Goal: Task Accomplishment & Management: Manage account settings

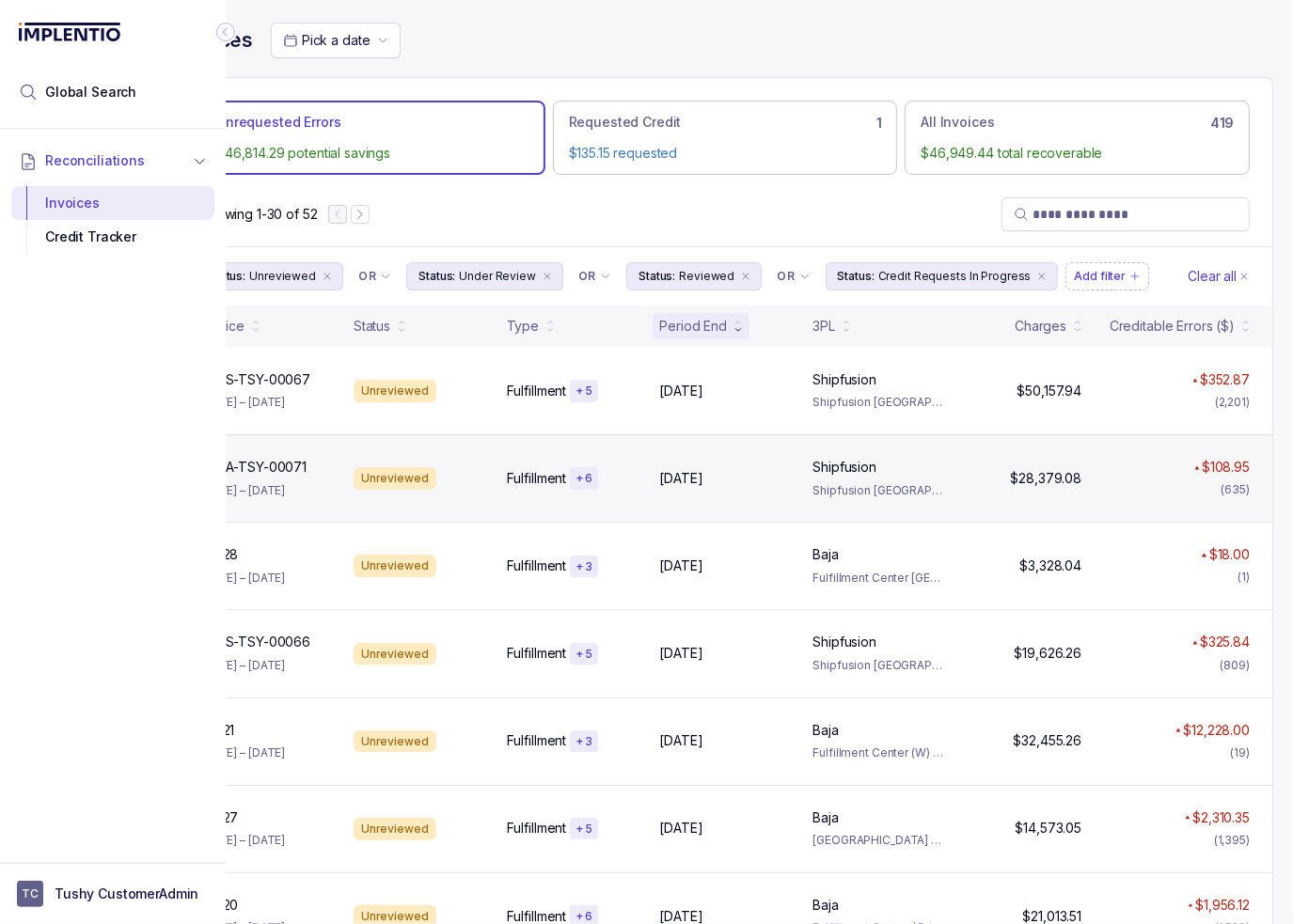
scroll to position [0, 103]
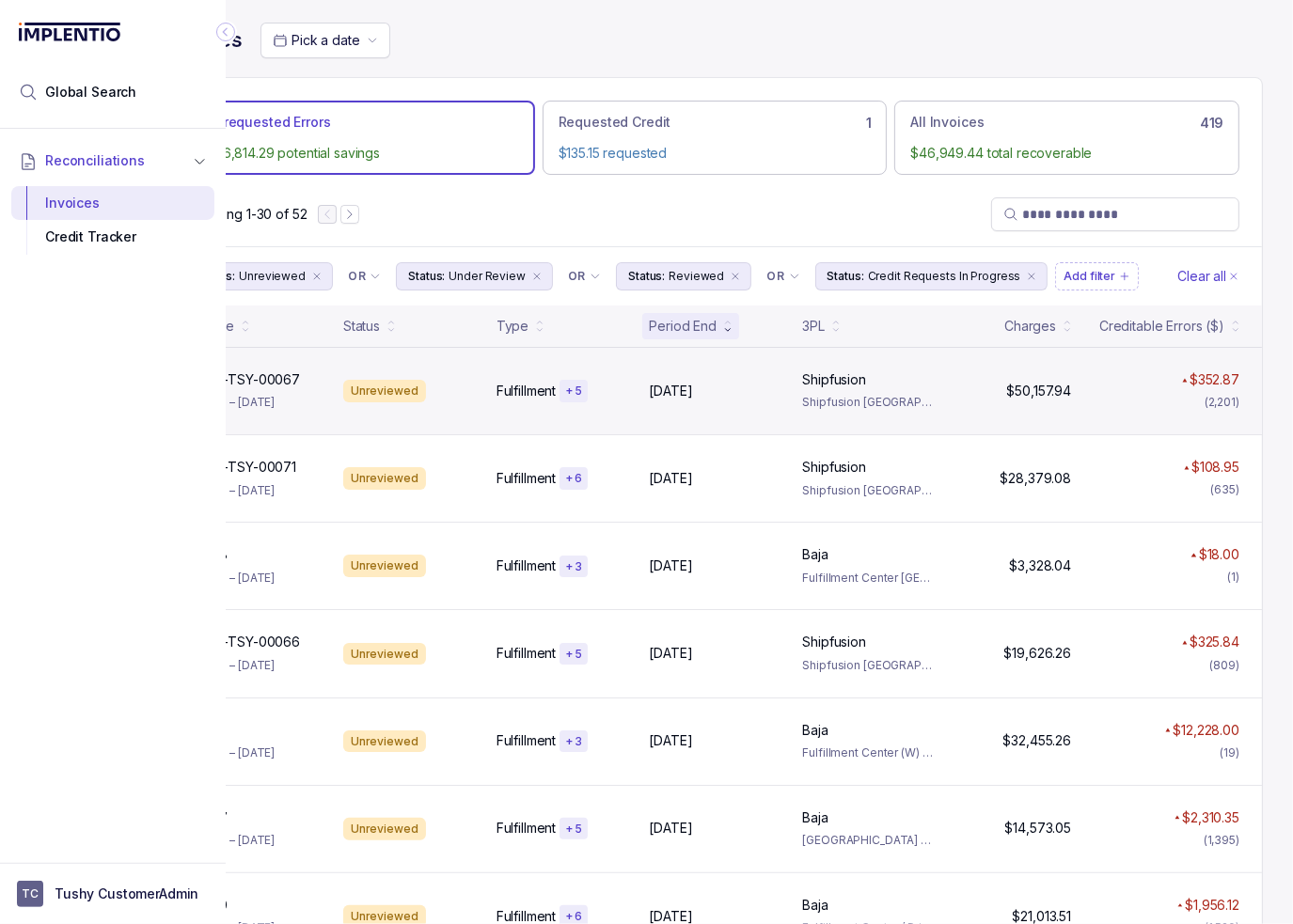
click at [700, 400] on div "SFUS-TSY-00067 SFUS-TSY-00067 [DATE] – [DATE] Unreviewed Fulfillment + [DATE], …" at bounding box center [715, 390] width 1094 height 87
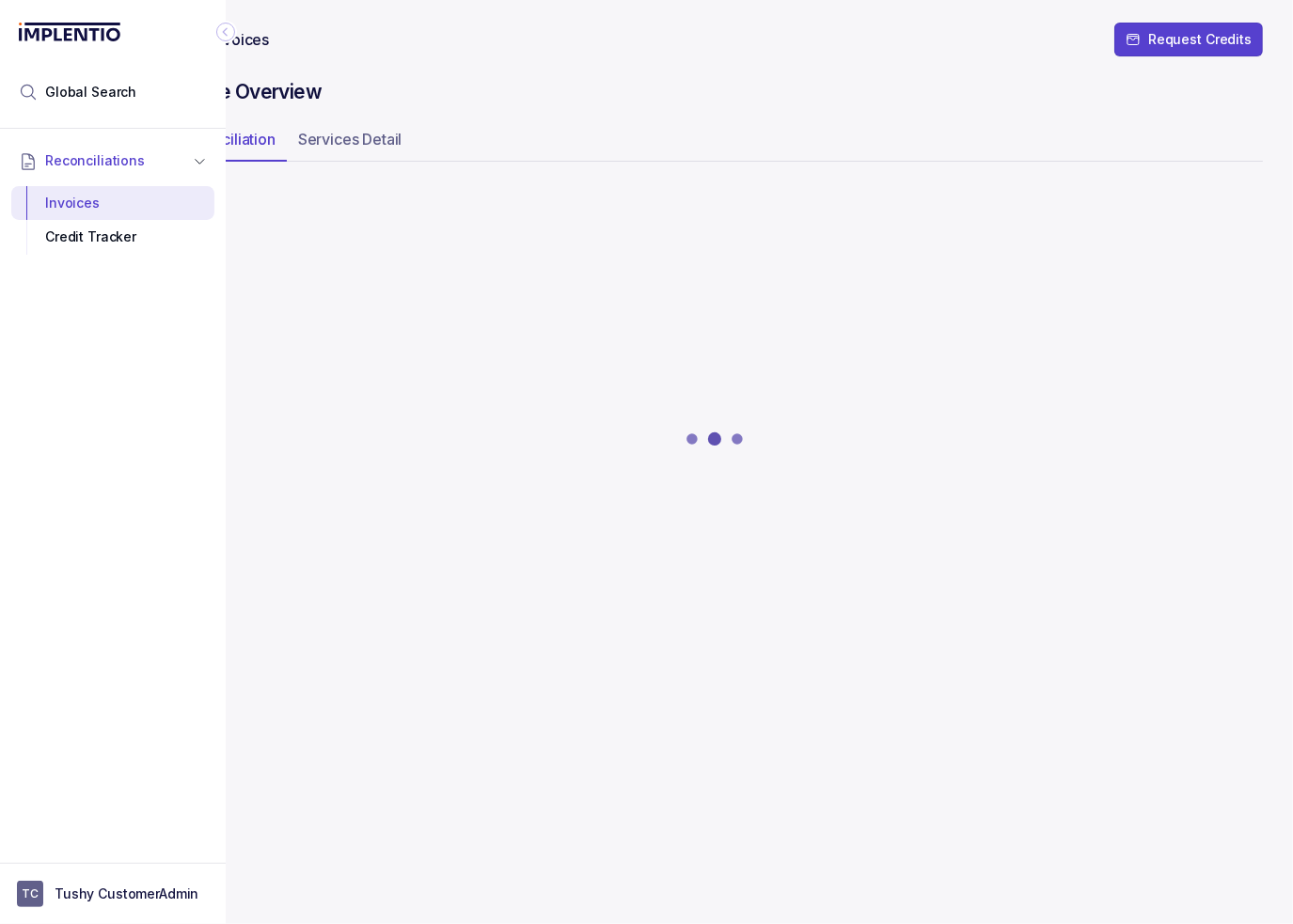
scroll to position [0, 89]
click at [221, 36] on icon "Collapse Icon" at bounding box center [225, 32] width 19 height 19
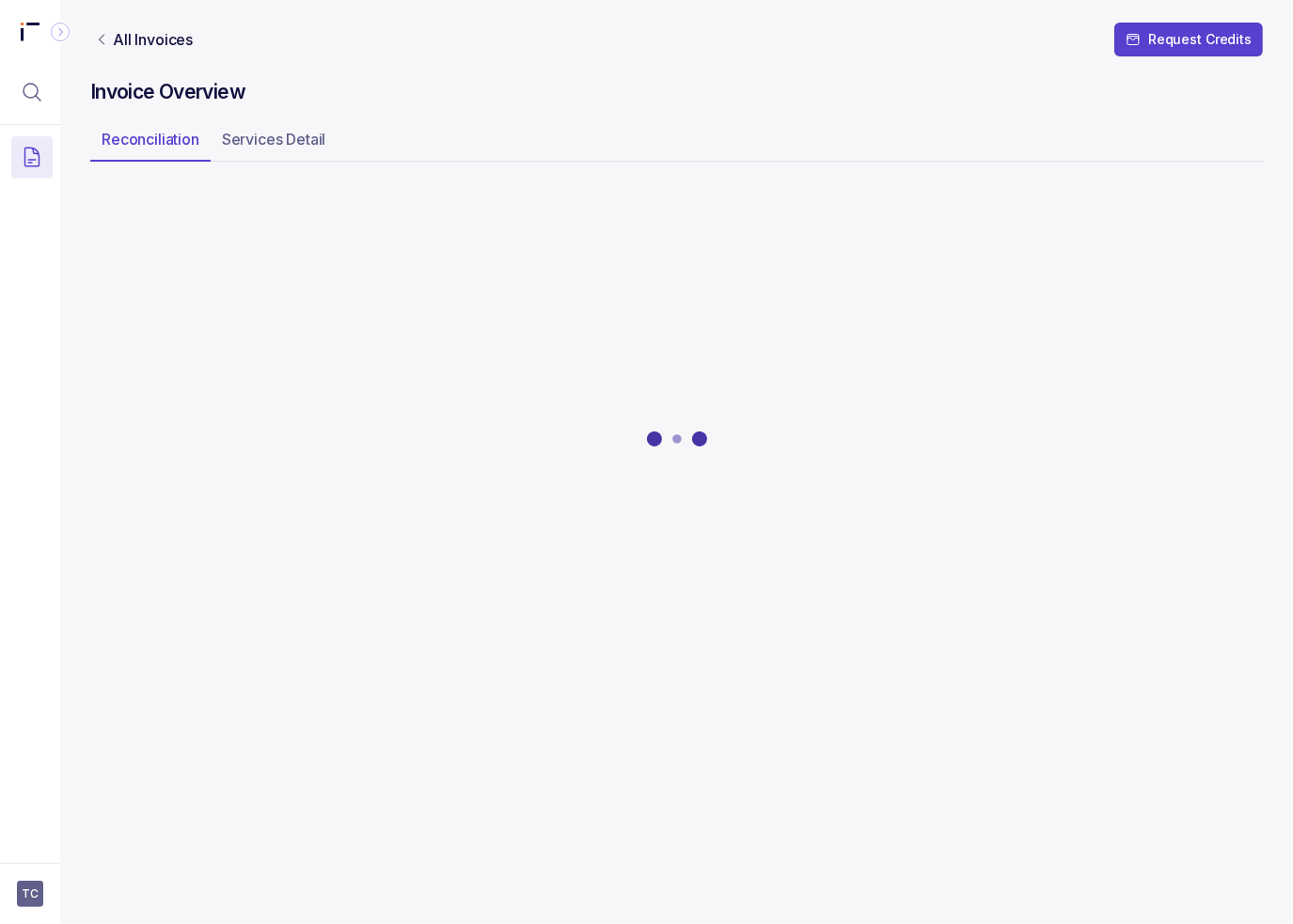
scroll to position [0, 0]
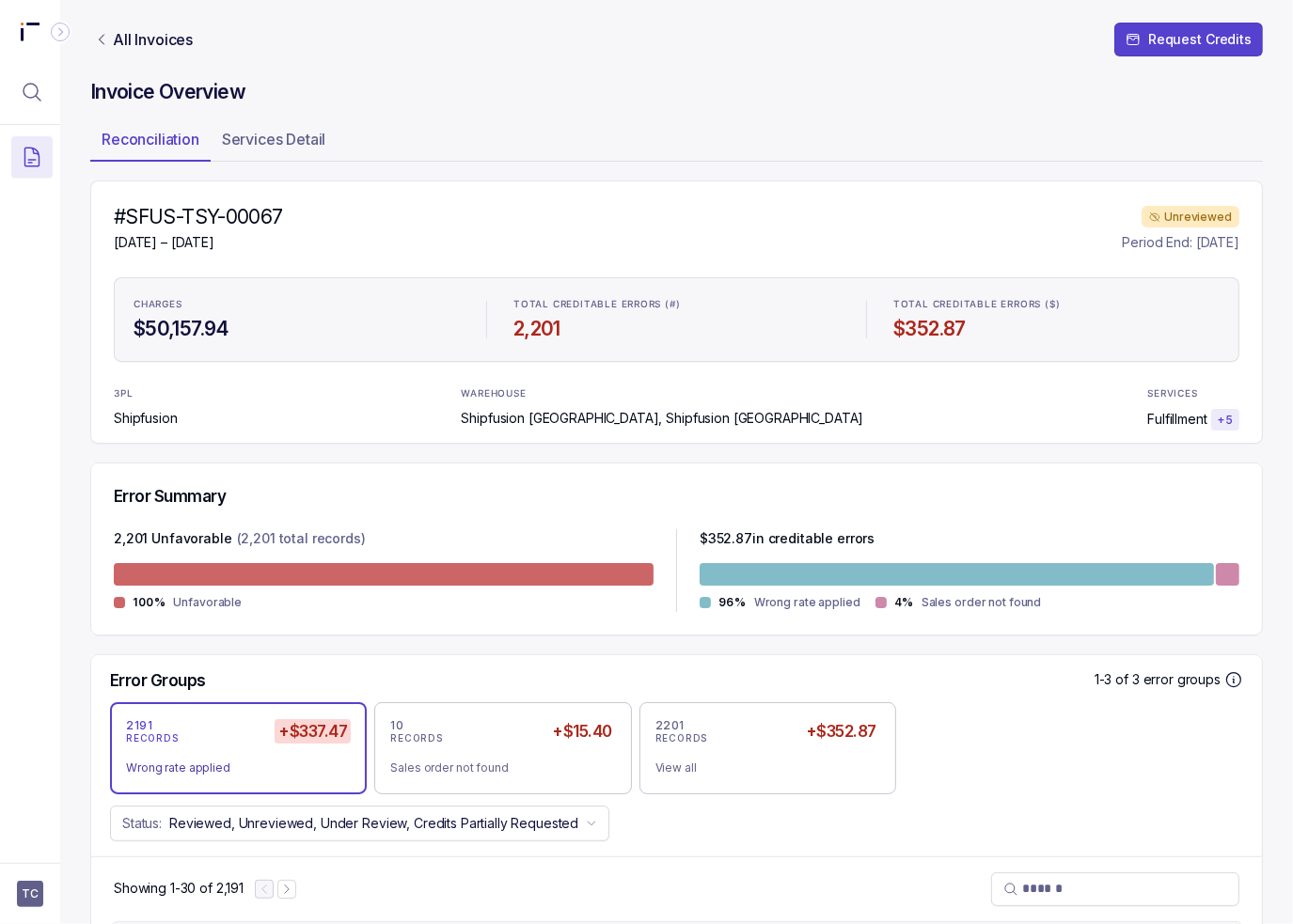
click at [773, 258] on div "#SFUS-TSY-00067 [DATE] – [DATE] Unreviewed Period End: [DATE] CHARGES $50,157.9…" at bounding box center [676, 312] width 1172 height 263
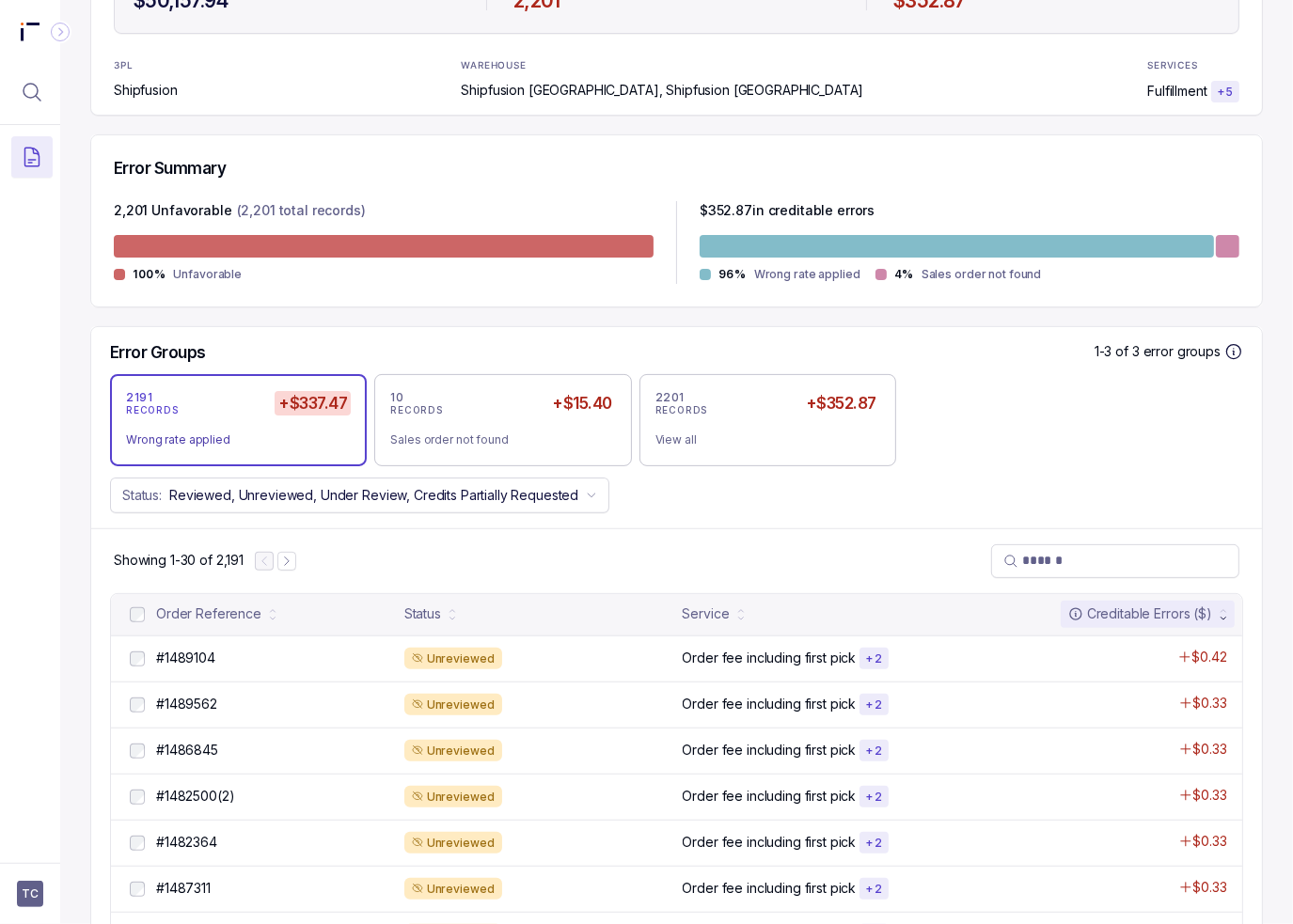
scroll to position [471, 0]
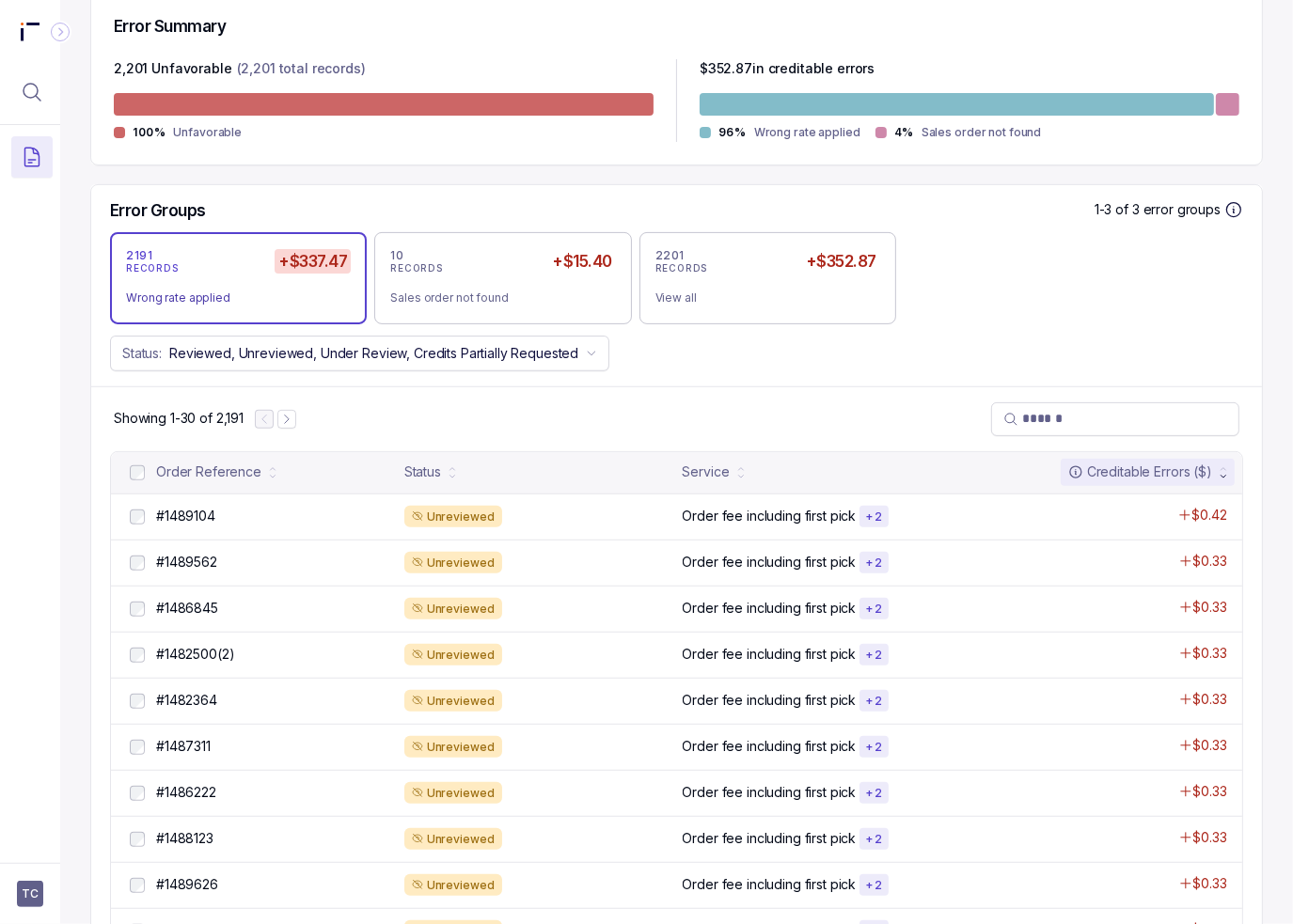
click at [736, 361] on div "Status: Reviewed, Unreviewed, Under Review, Credits Partially Requested" at bounding box center [676, 354] width 1170 height 36
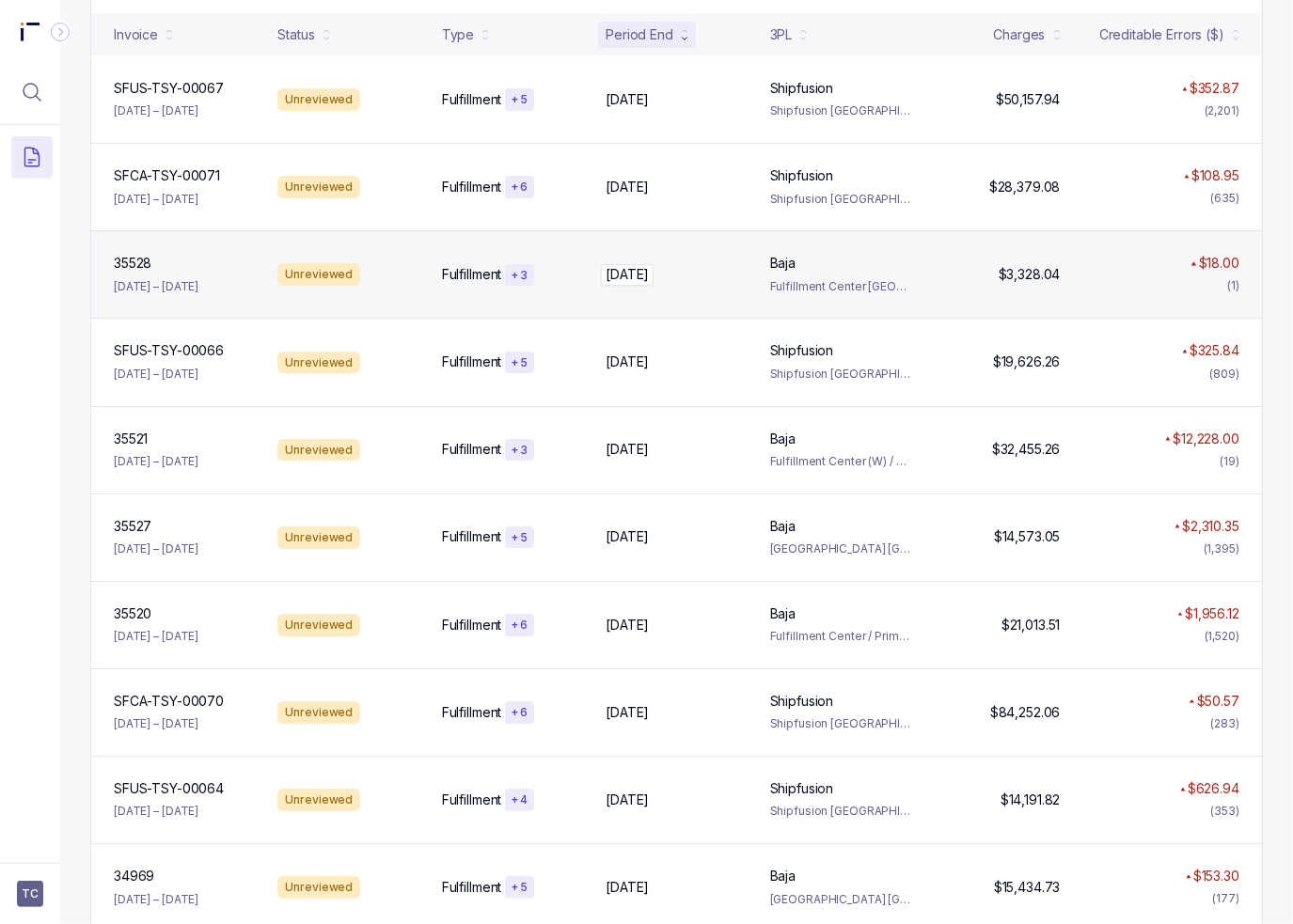
scroll to position [94, 0]
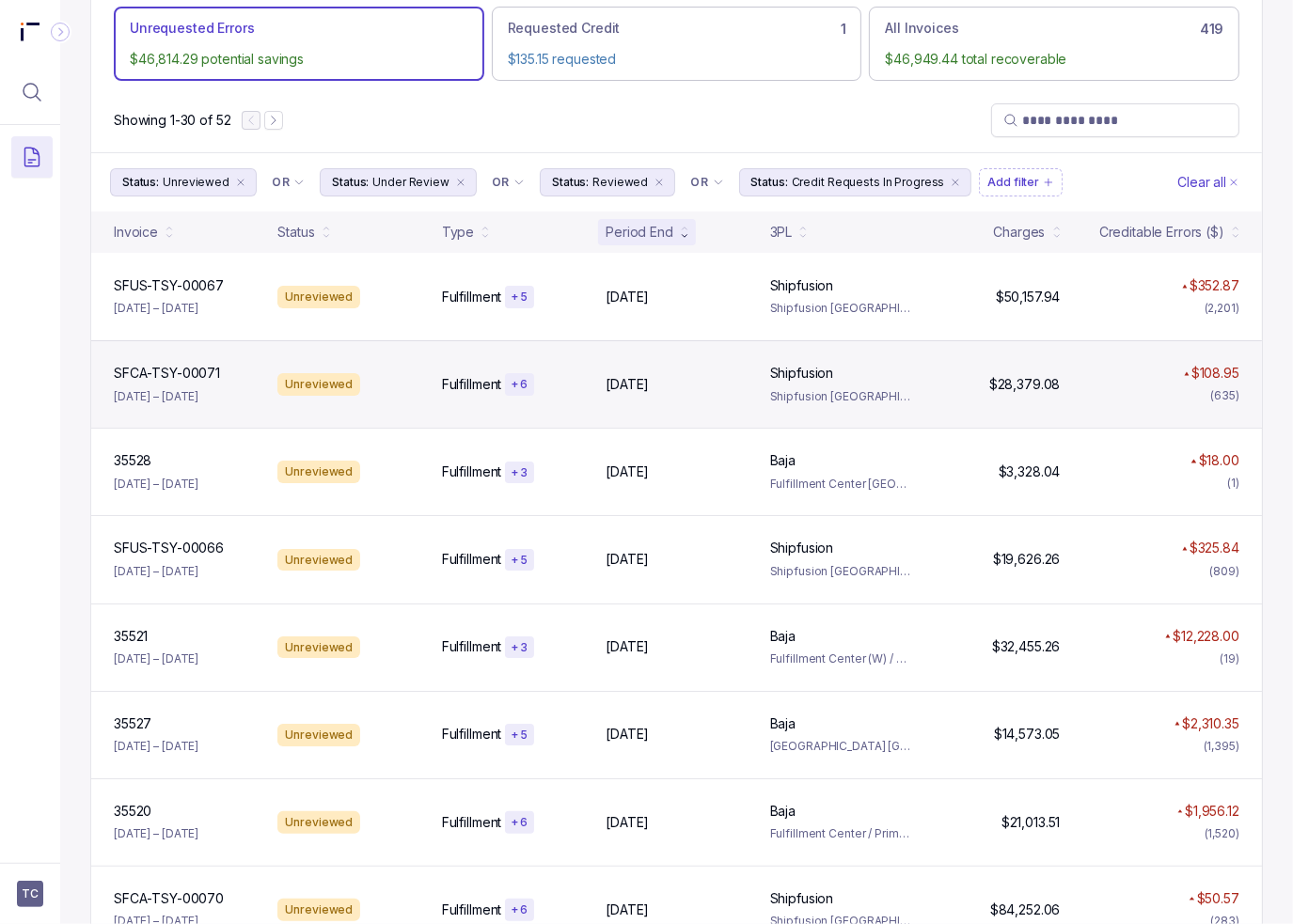
click at [750, 415] on div "SFCA-TSY-00071 SFCA-TSY-00071 [DATE] – [DATE] Unreviewed Fulfillment + [DATE], …" at bounding box center [676, 384] width 1170 height 87
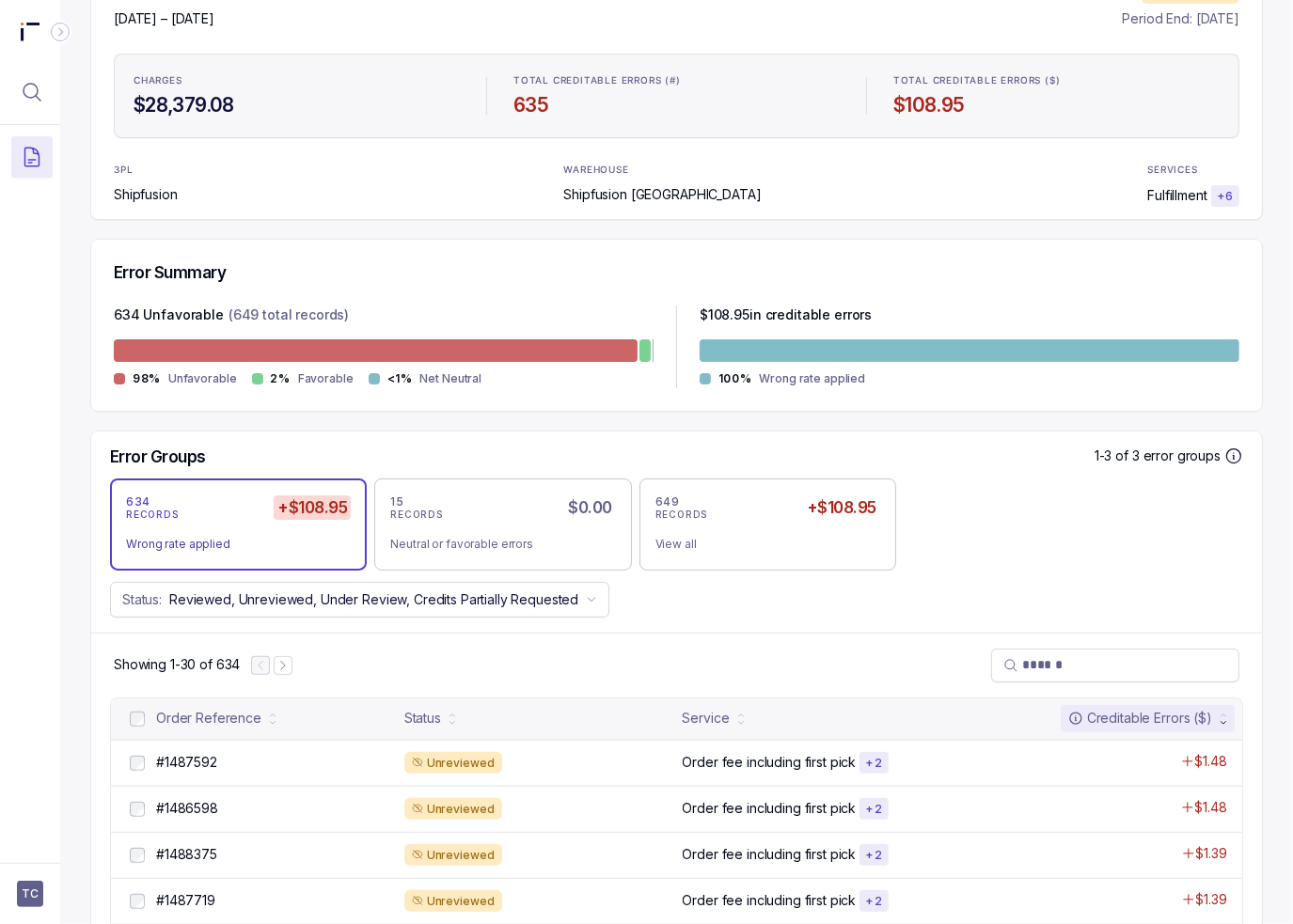
scroll to position [471, 0]
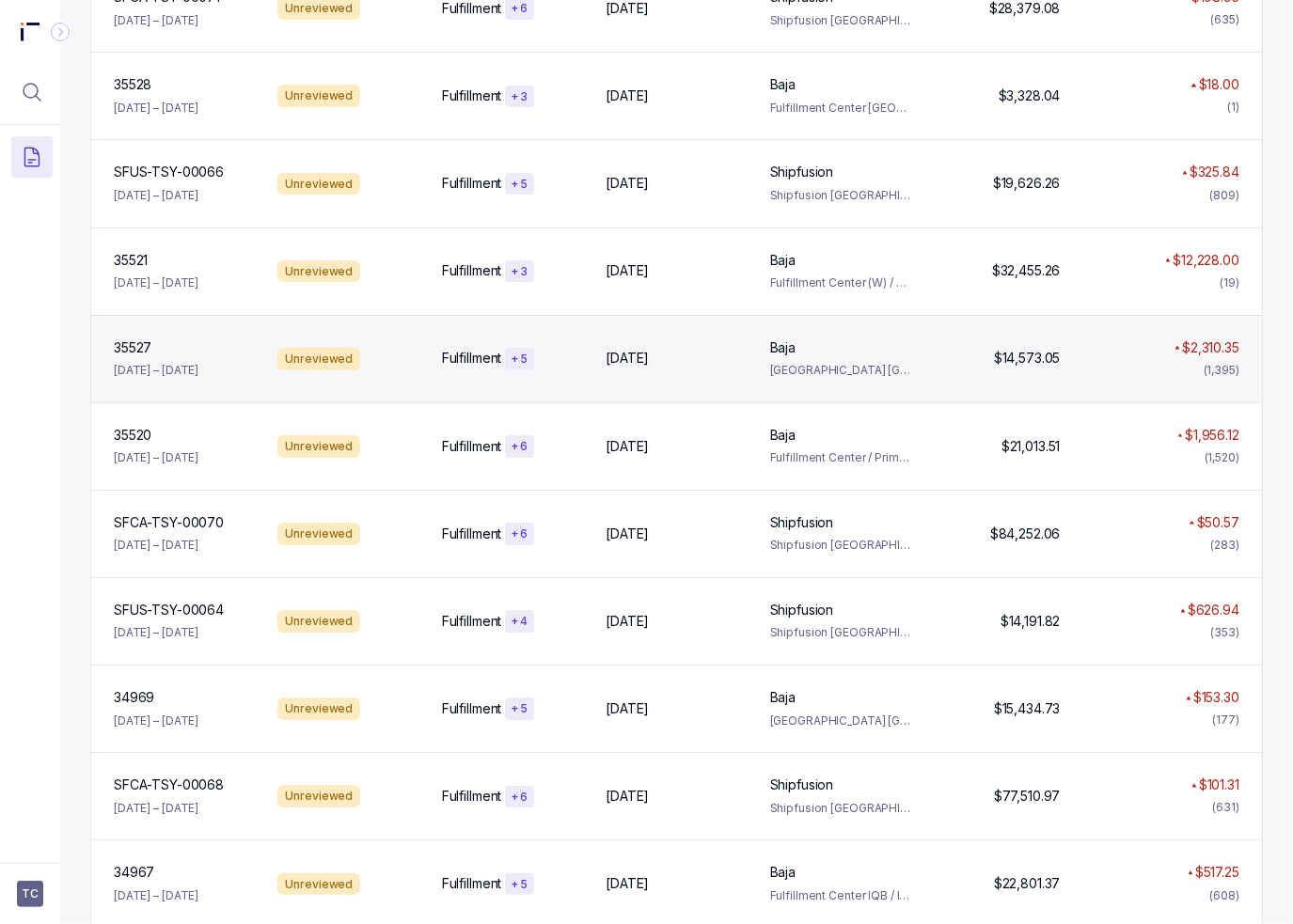
click at [628, 324] on div "35527 35527 [DATE] – [DATE] Unreviewed Fulfillment + [DATE], [DATE], 2025 [GEOG…" at bounding box center [676, 359] width 1170 height 87
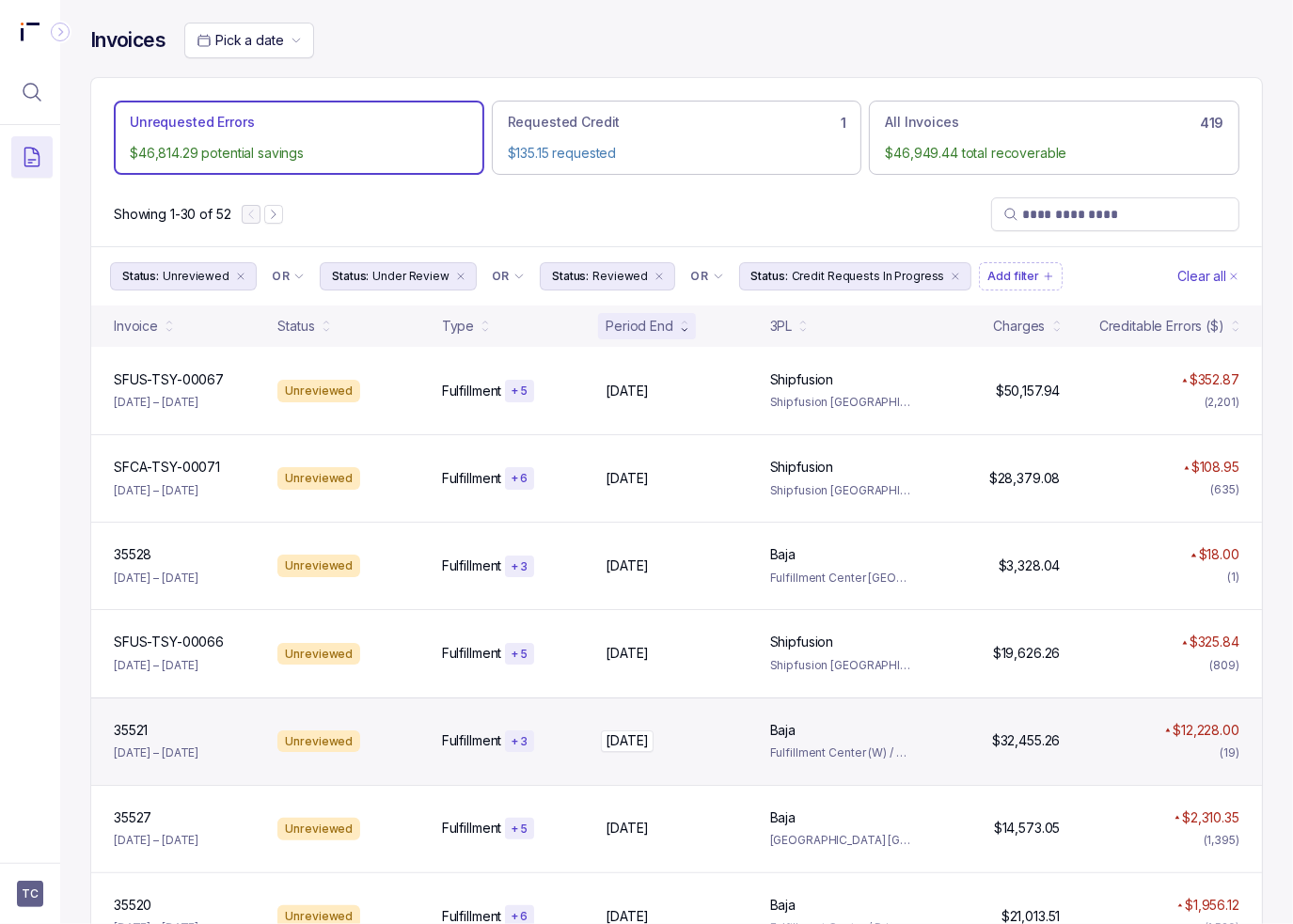
click at [647, 740] on p "[DATE]" at bounding box center [628, 741] width 53 height 21
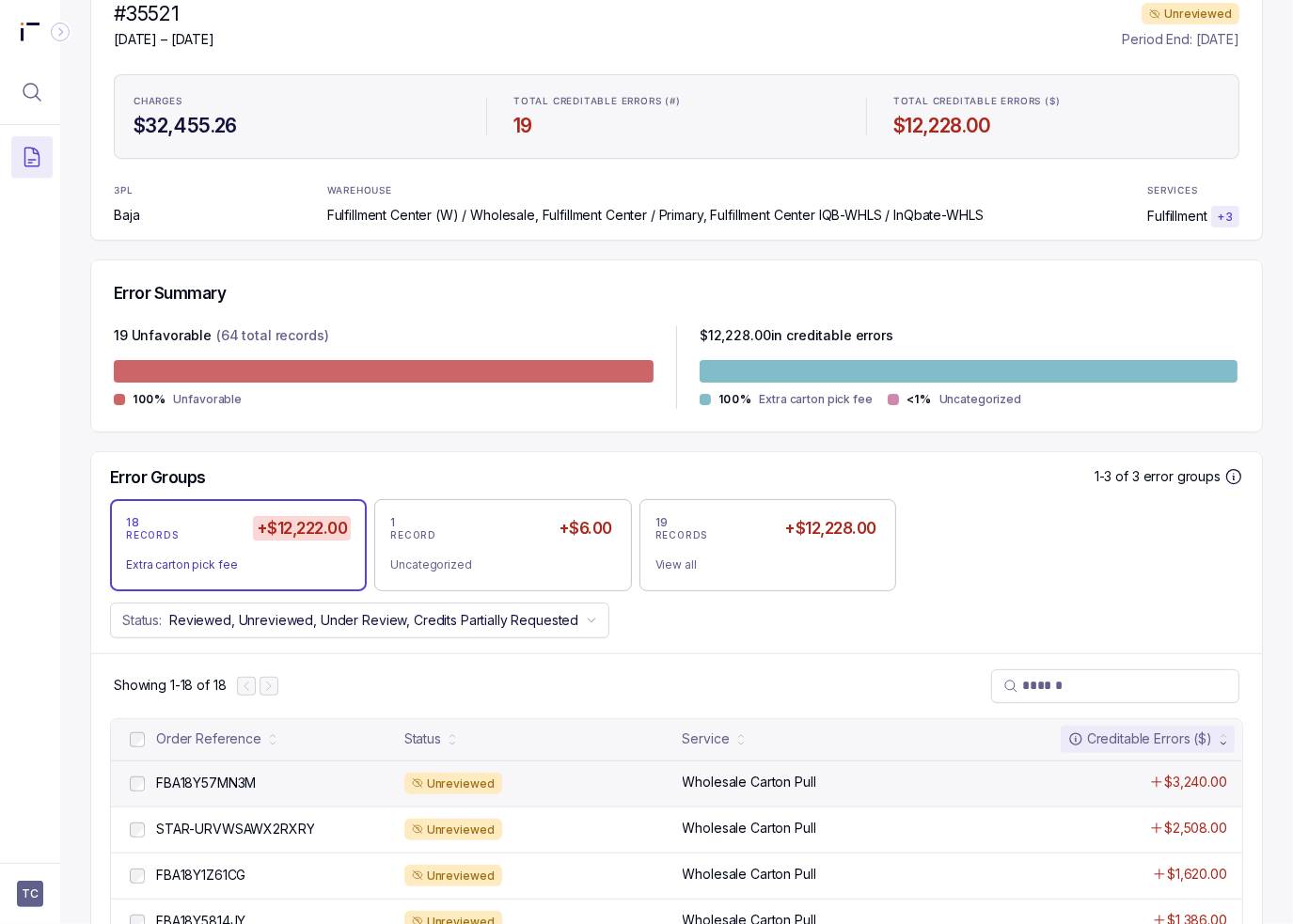
scroll to position [376, 0]
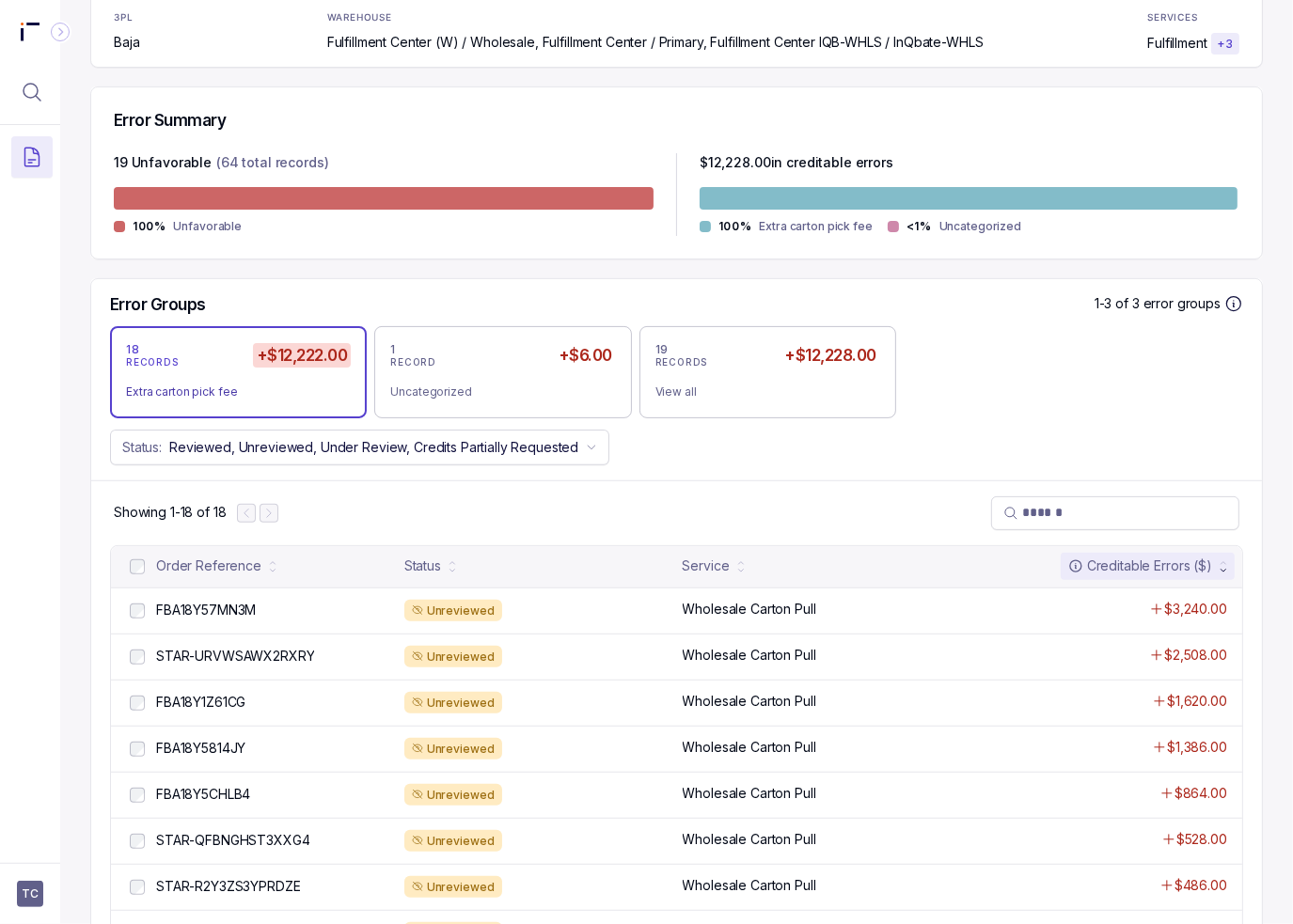
click at [930, 453] on div "Status: Reviewed, Unreviewed, Under Review, Credits Partially Requested" at bounding box center [676, 448] width 1170 height 36
click at [920, 453] on div "Status: Reviewed, Unreviewed, Under Review, Credits Partially Requested" at bounding box center [676, 448] width 1170 height 36
drag, startPoint x: 802, startPoint y: 468, endPoint x: 706, endPoint y: 485, distance: 97.5
click at [802, 468] on div "Error Groups 1-3 of 3 error groups 18 RECORDS +$12,222.00 Extra carton pick fee…" at bounding box center [676, 380] width 1170 height 202
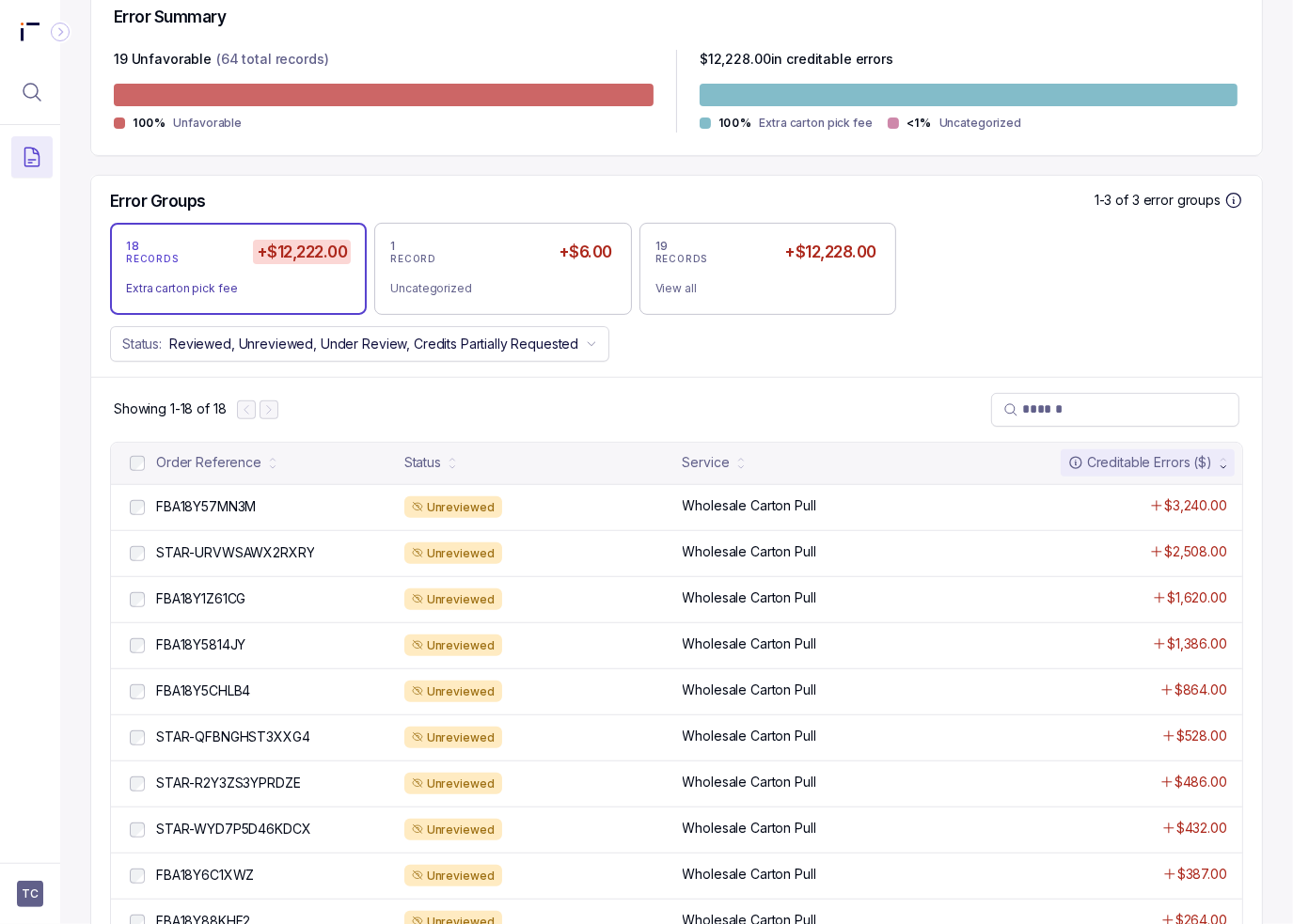
scroll to position [564, 0]
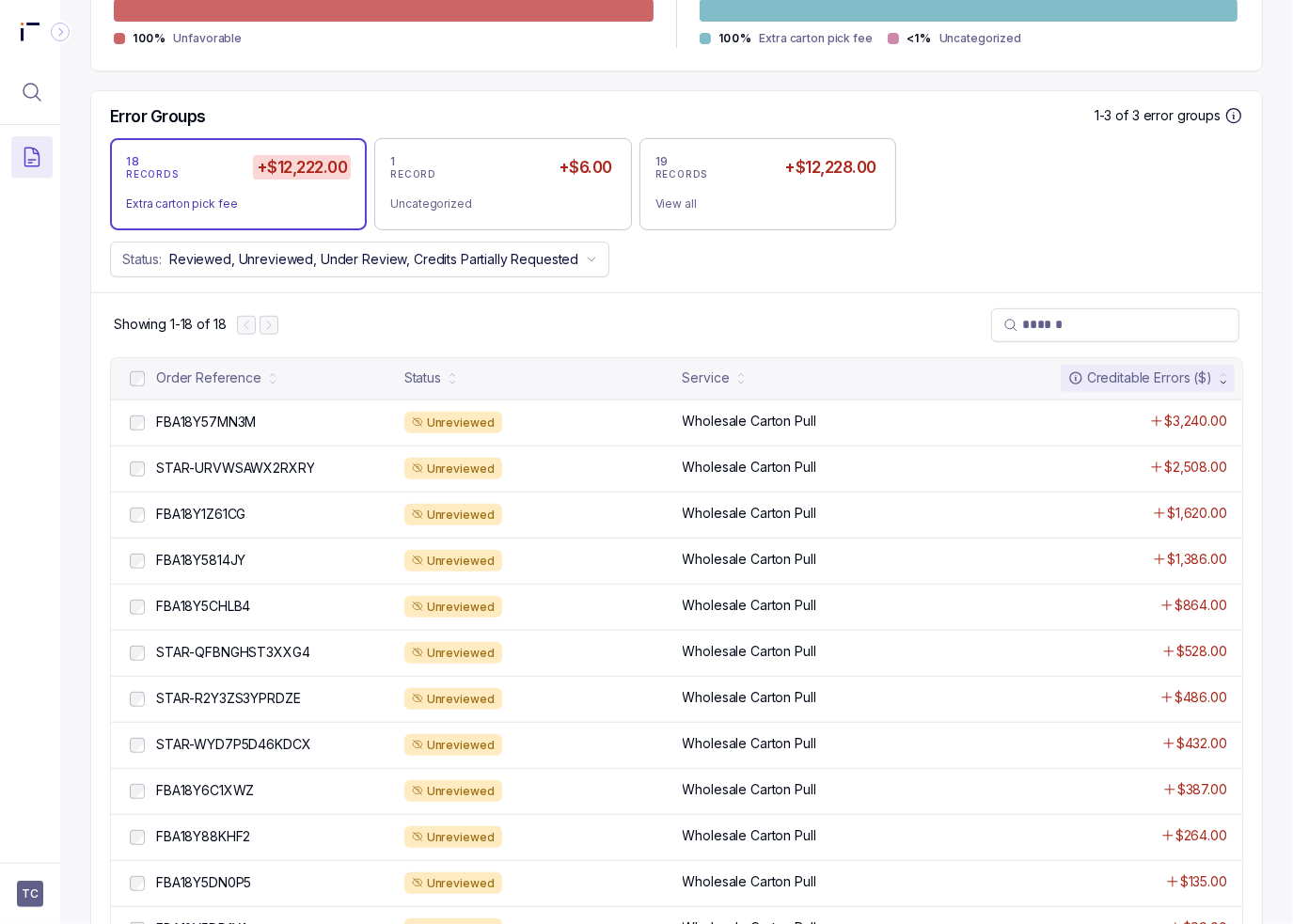
click at [659, 251] on div "Status: Reviewed, Unreviewed, Under Review, Credits Partially Requested" at bounding box center [676, 259] width 1170 height 36
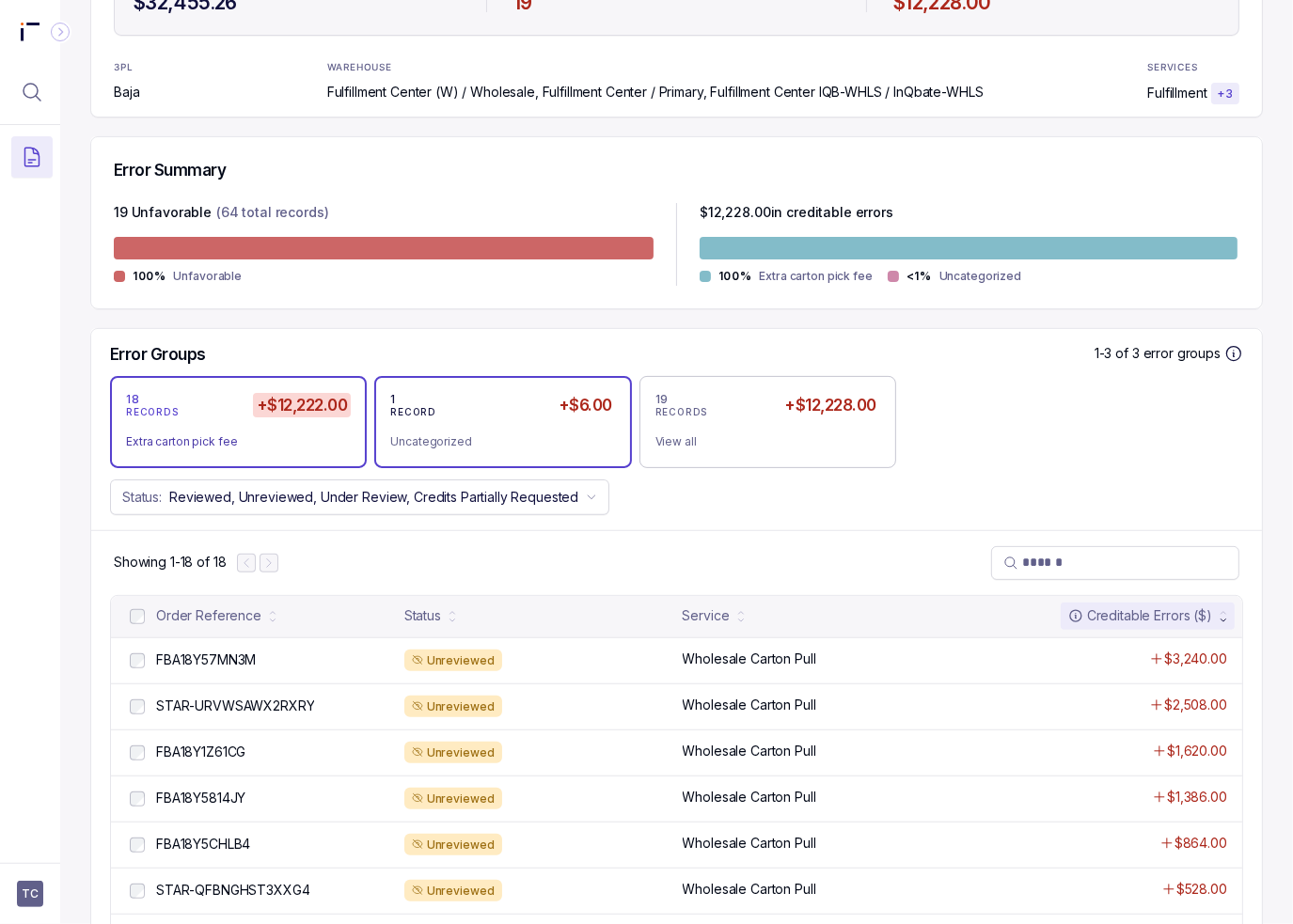
scroll to position [376, 0]
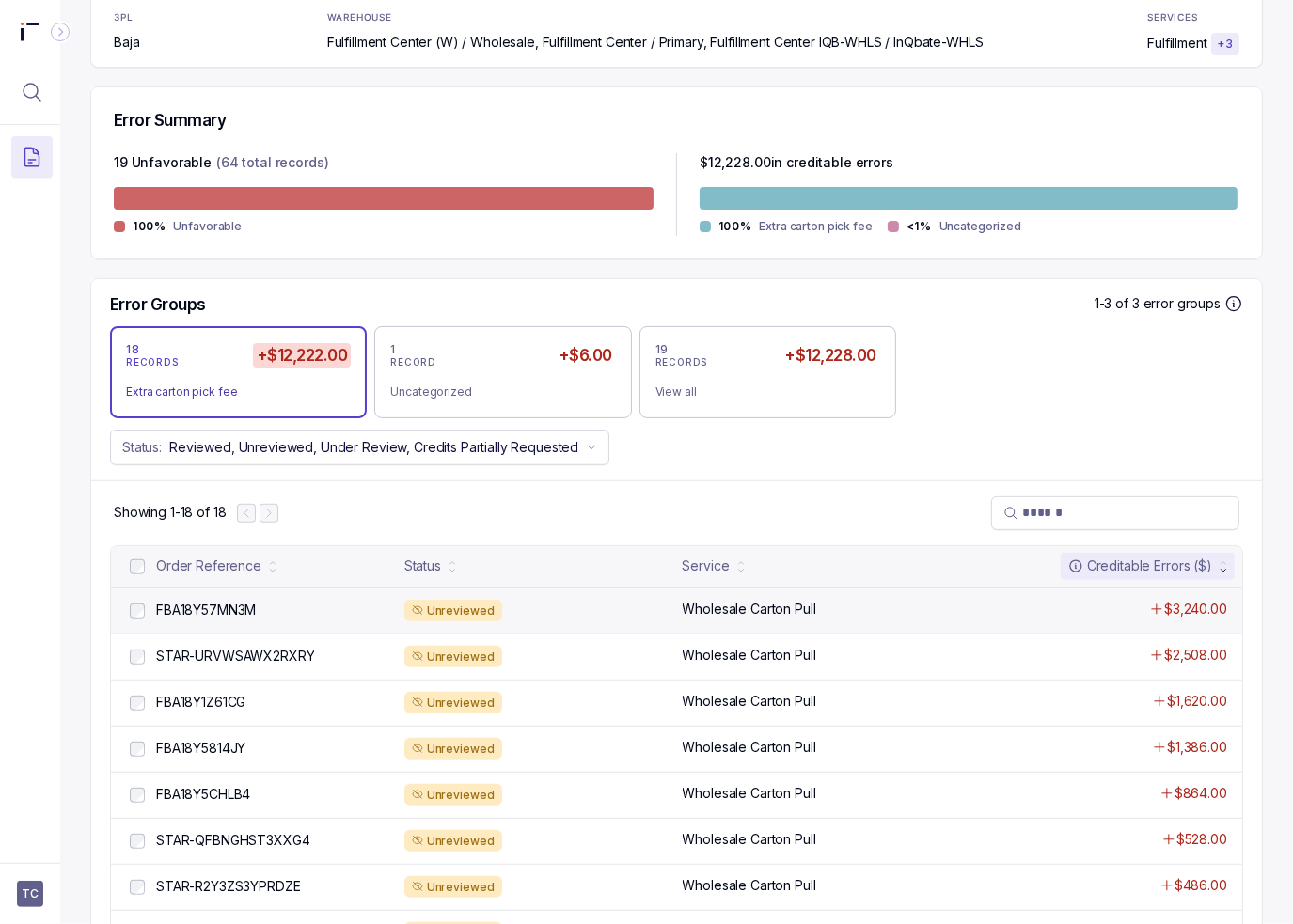
click at [558, 613] on div "Unreviewed" at bounding box center [538, 612] width 267 height 23
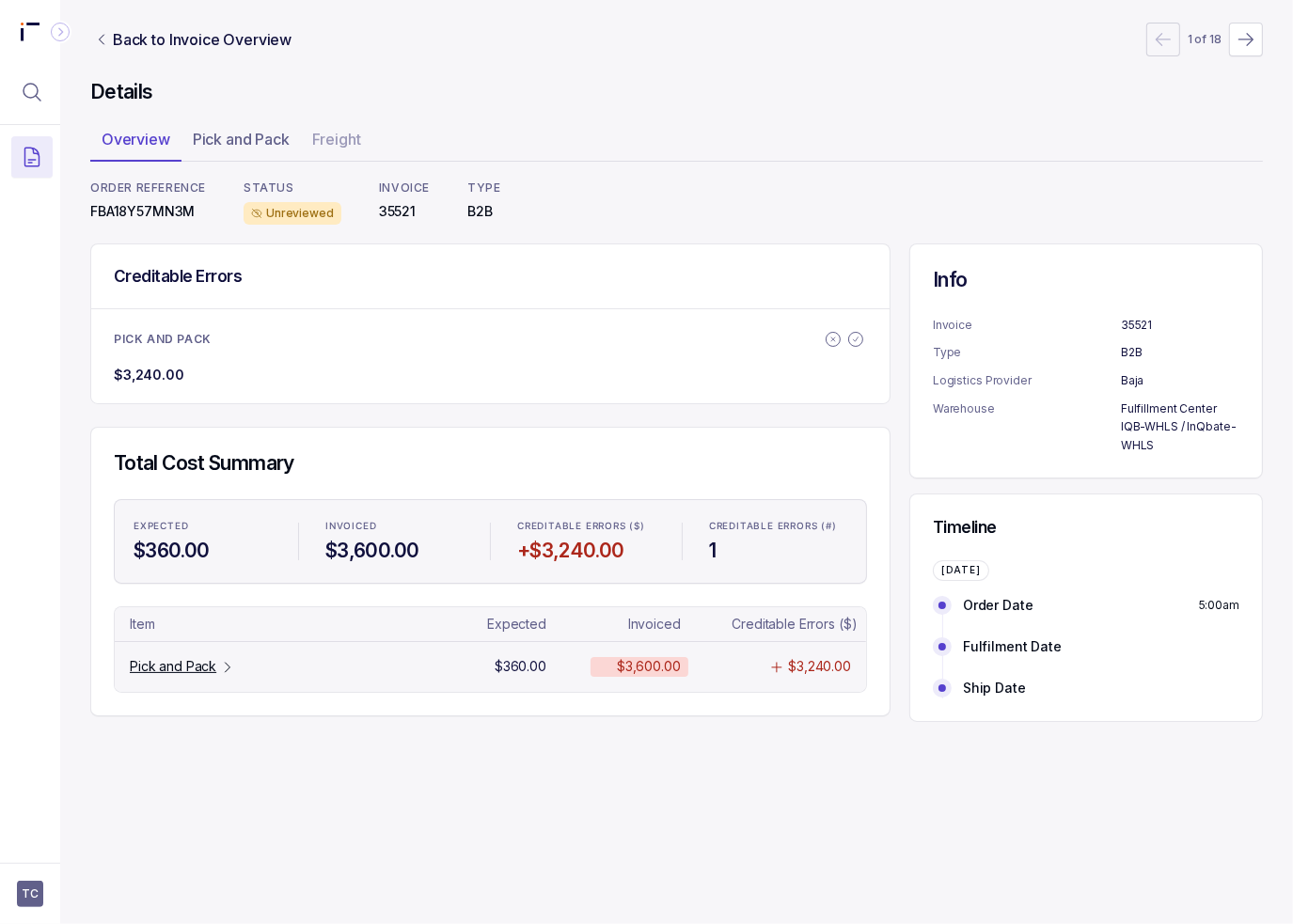
click at [204, 668] on p "Pick and Pack" at bounding box center [172, 666] width 86 height 19
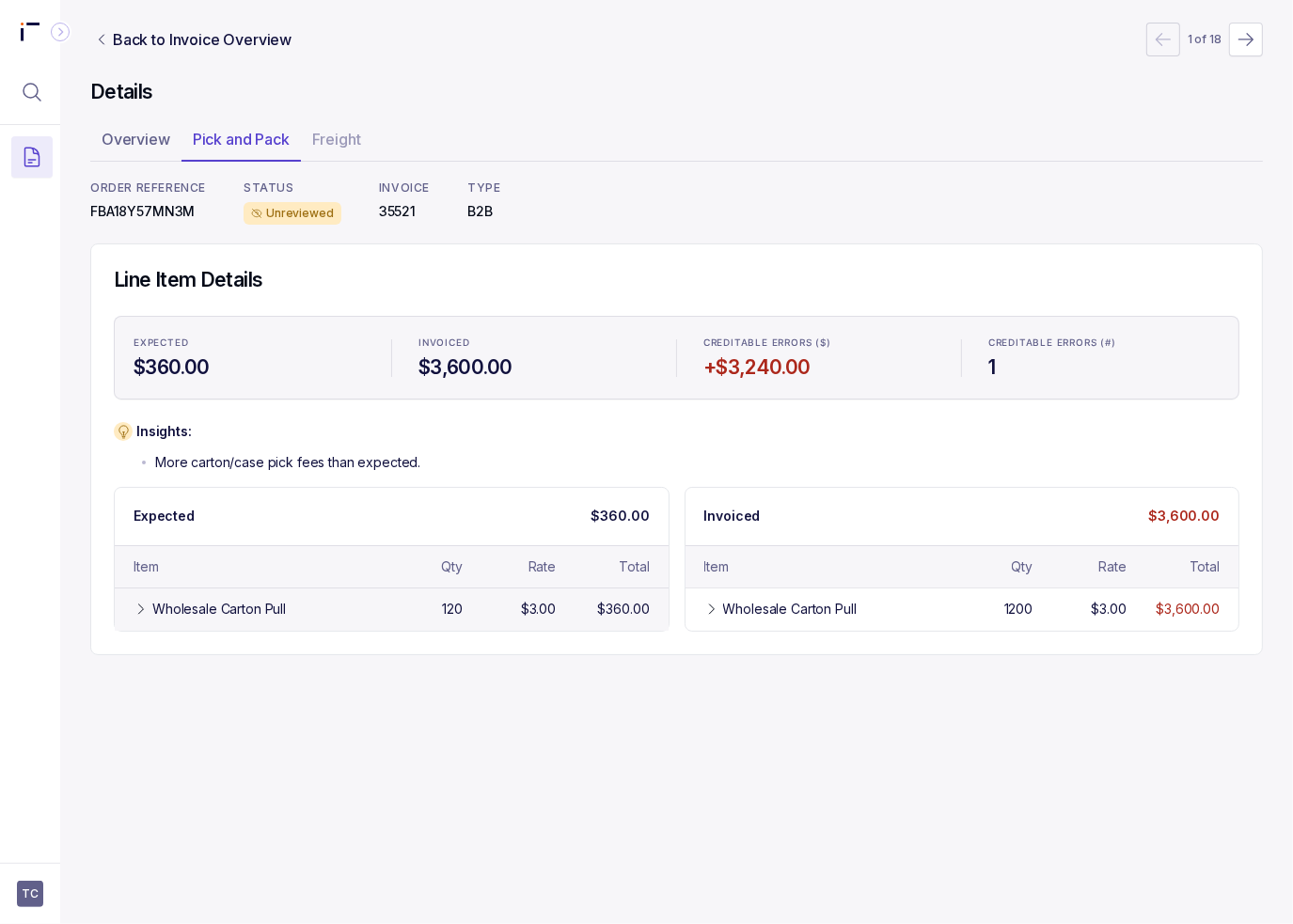
click at [399, 613] on div "120" at bounding box center [418, 610] width 85 height 19
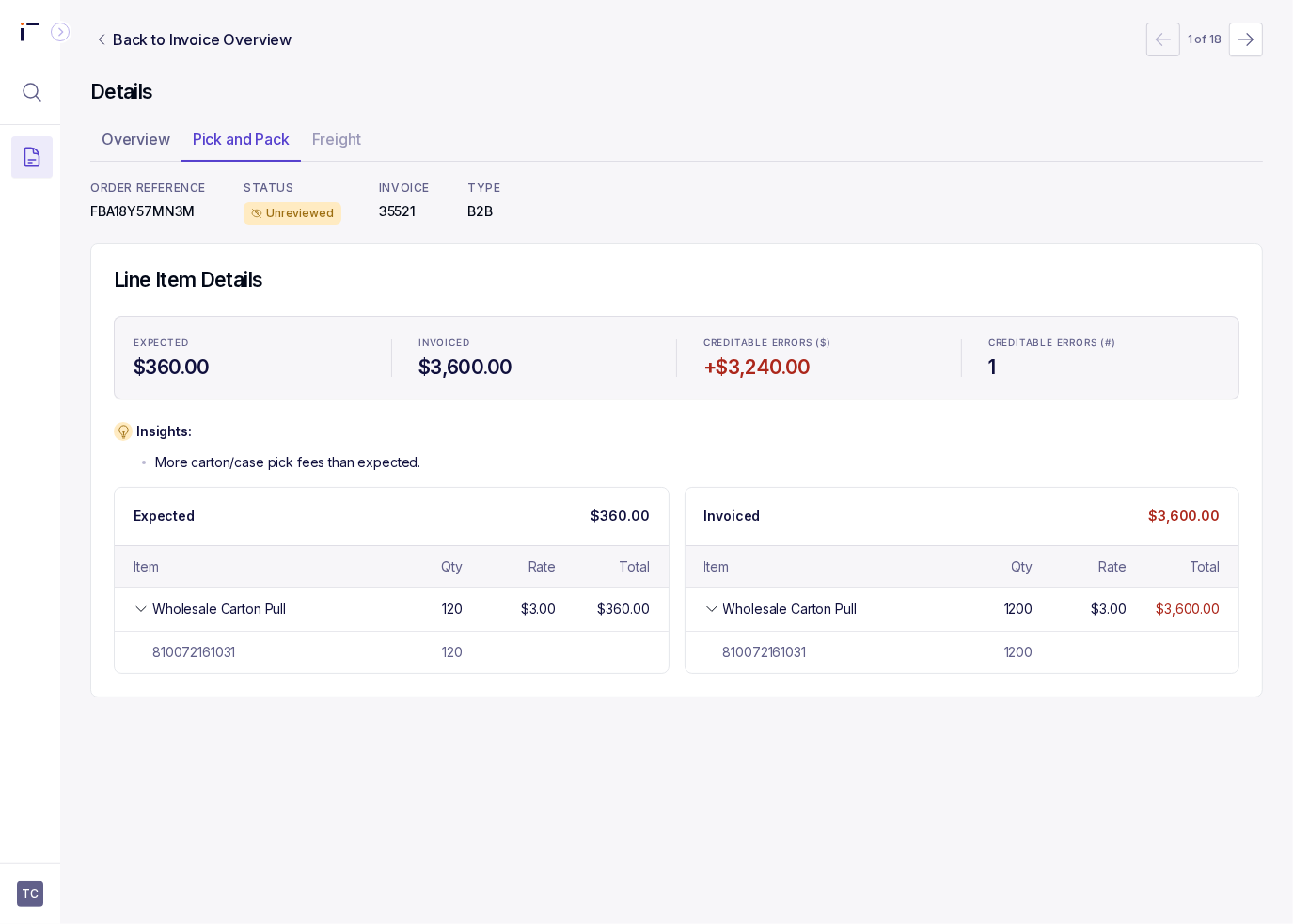
click at [704, 749] on div "Back to Invoice Overview 1 of 18 Details Overview Pick and Pack Freight ORDER R…" at bounding box center [677, 462] width 1232 height 924
click at [700, 730] on div "Back to Invoice Overview 1 of 18 Details Overview Pick and Pack Freight ORDER R…" at bounding box center [677, 462] width 1232 height 924
click at [1012, 718] on div "Back to Invoice Overview 1 of 18 Details Overview Pick and Pack Freight ORDER R…" at bounding box center [676, 360] width 1172 height 720
click at [1002, 722] on div "Back to Invoice Overview 1 of 18 Details Overview Pick and Pack Freight ORDER R…" at bounding box center [677, 462] width 1232 height 924
click at [167, 141] on p "Overview" at bounding box center [135, 139] width 68 height 23
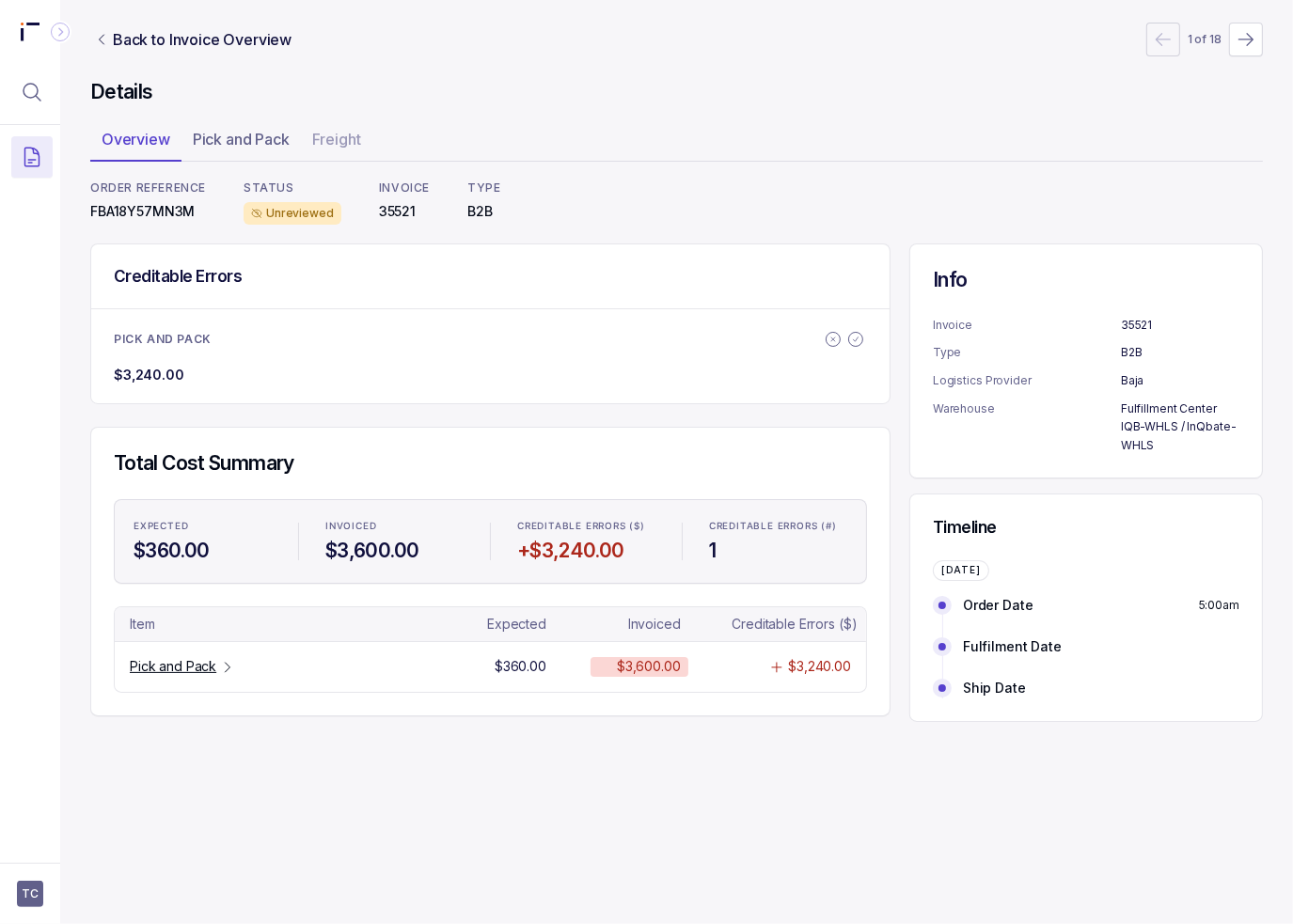
drag, startPoint x: 248, startPoint y: 590, endPoint x: 248, endPoint y: 574, distance: 16.0
click at [190, 47] on p "Back to Invoice Overview" at bounding box center [202, 40] width 179 height 23
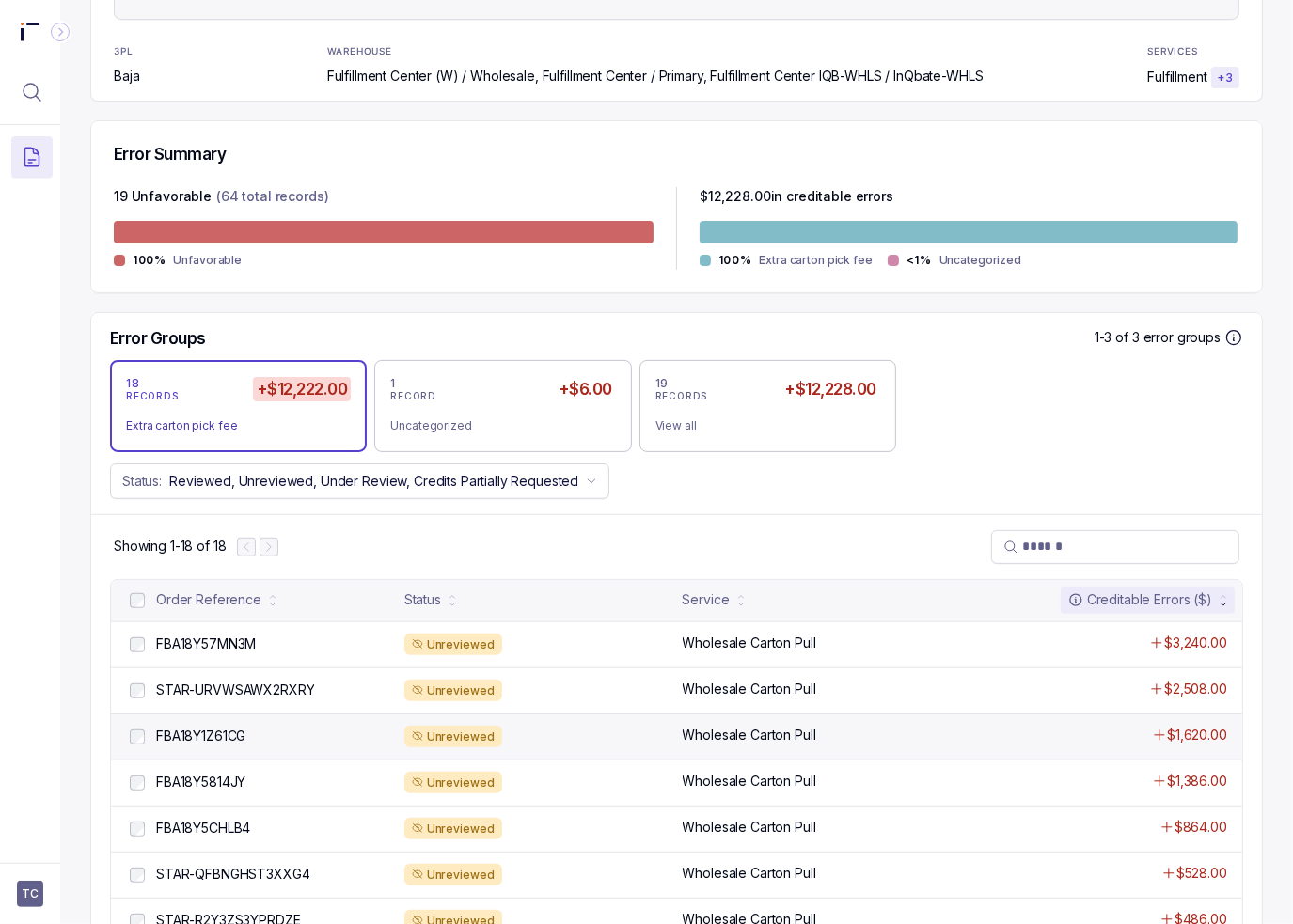
scroll to position [471, 0]
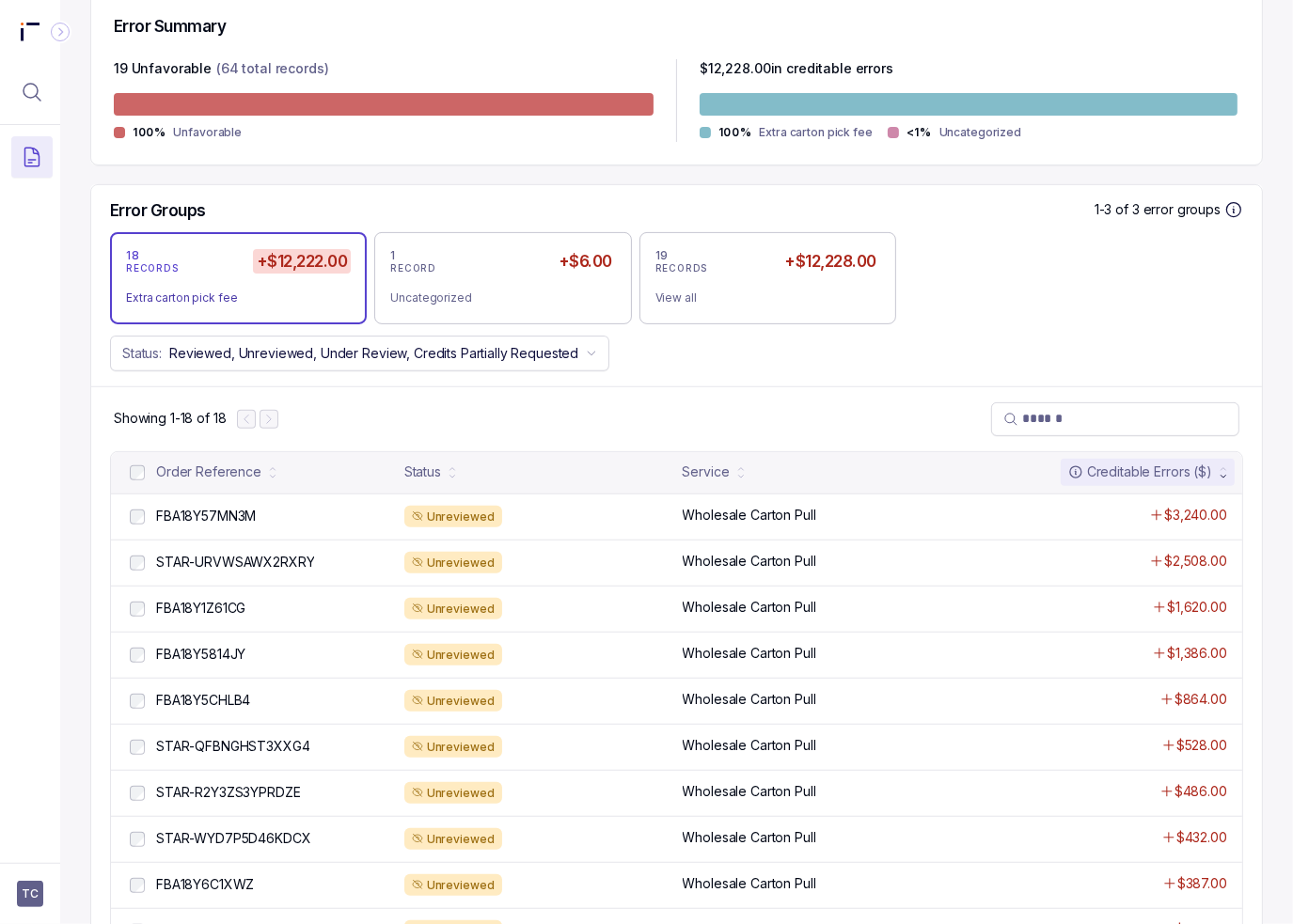
click at [930, 327] on div "Error Groups 1-3 of 3 error groups 18 RECORDS +$12,222.00 Extra carton pick fee…" at bounding box center [676, 286] width 1170 height 202
click at [91, 370] on div "Error Groups 1-3 of 3 error groups 18 RECORDS +$12,222.00 Extra carton pick fee…" at bounding box center [676, 286] width 1170 height 202
click at [96, 326] on div "Error Groups 1-3 of 3 error groups 18 RECORDS +$12,222.00 Extra carton pick fee…" at bounding box center [676, 286] width 1170 height 202
drag, startPoint x: 718, startPoint y: 379, endPoint x: 678, endPoint y: 398, distance: 44.3
click at [718, 379] on div "Error Groups 1-3 of 3 error groups 18 RECORDS +$12,222.00 Extra carton pick fee…" at bounding box center [676, 286] width 1170 height 202
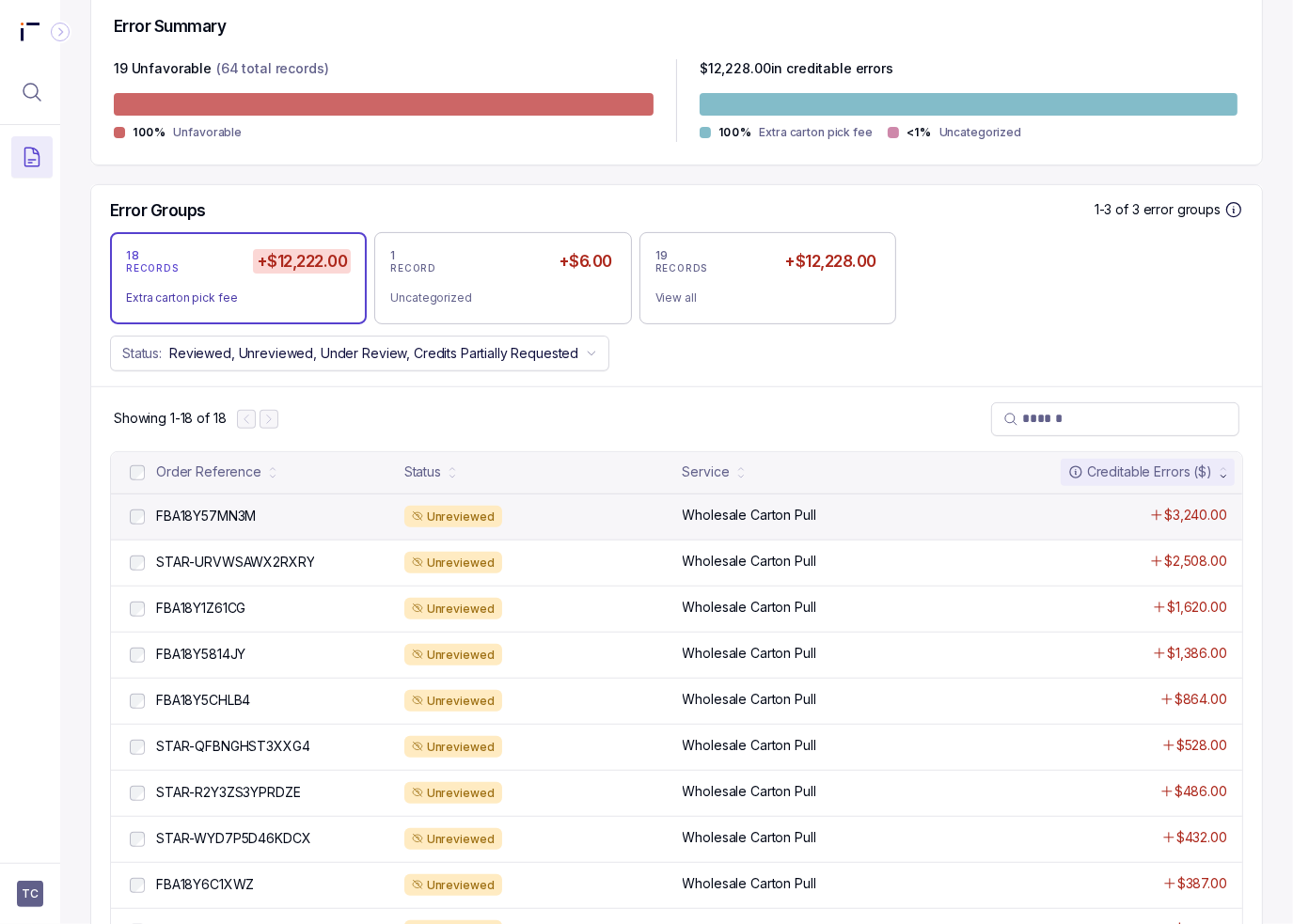
click at [436, 519] on div "Unreviewed" at bounding box center [452, 517] width 97 height 23
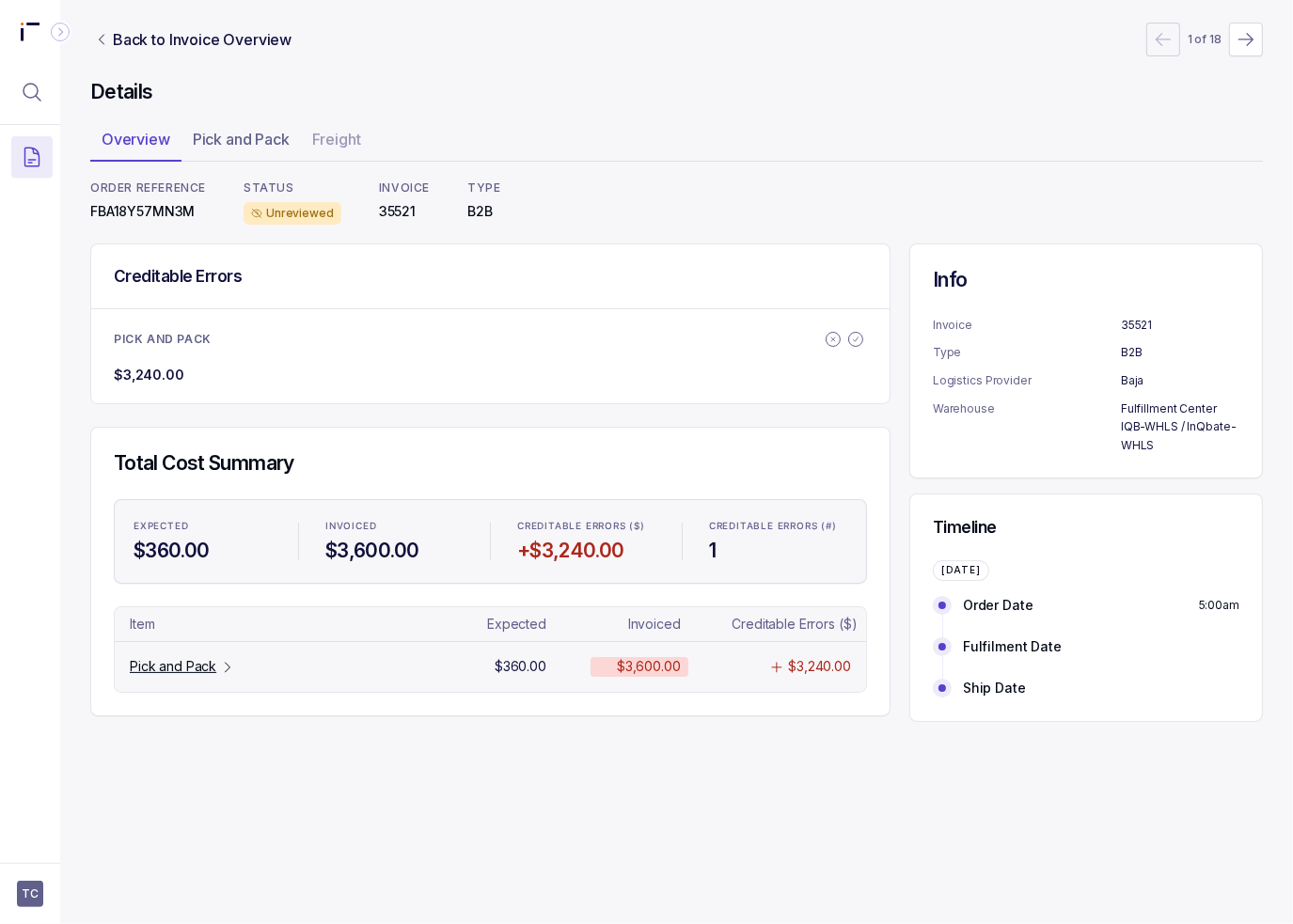
click at [137, 657] on p "Pick and Pack" at bounding box center [172, 666] width 86 height 19
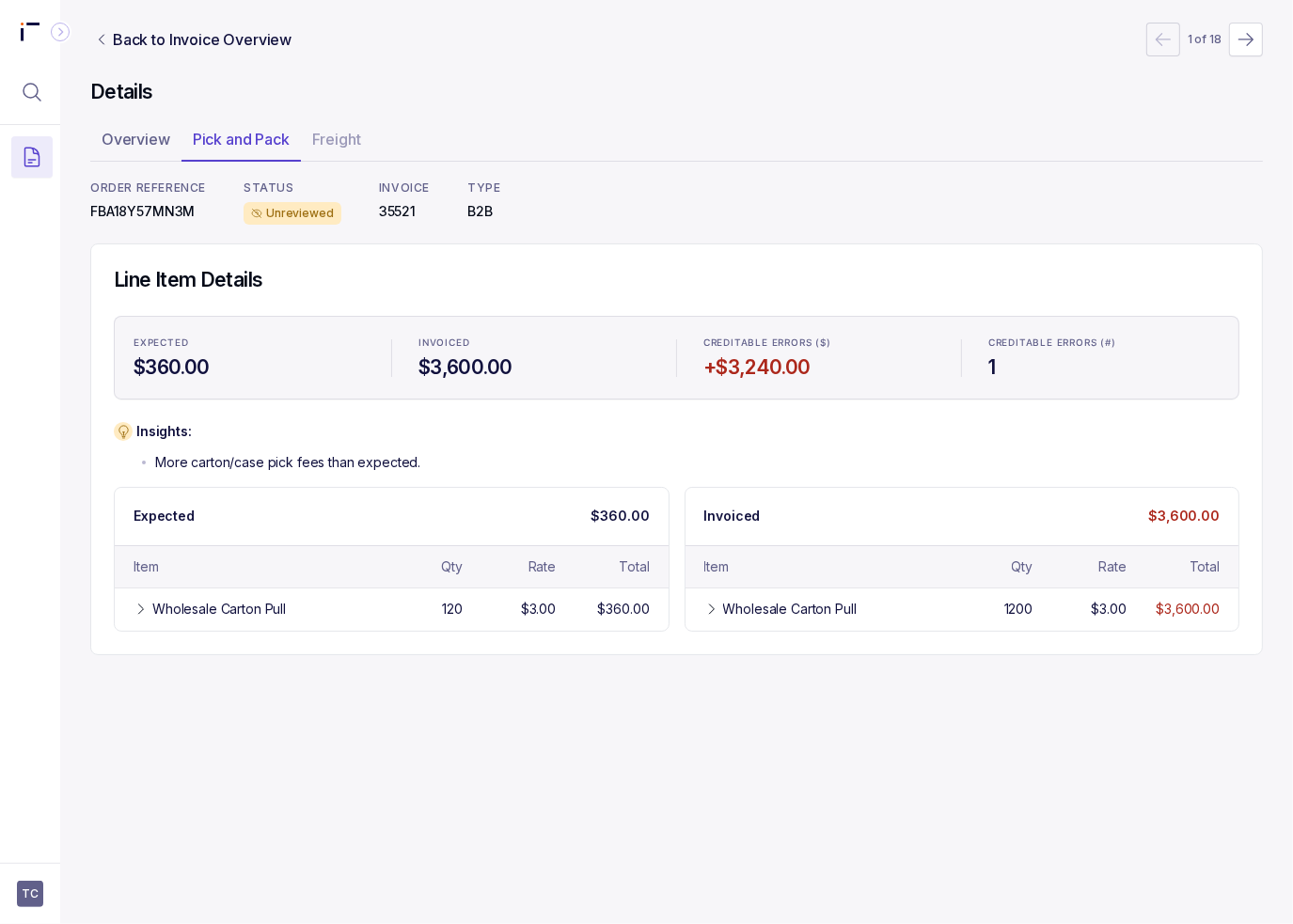
click at [501, 676] on div "Back to Invoice Overview 1 of 18 Details Overview Pick and Pack Freight ORDER R…" at bounding box center [677, 462] width 1232 height 924
click at [542, 668] on div "Back to Invoice Overview 1 of 18 Details Overview Pick and Pack Freight ORDER R…" at bounding box center [676, 339] width 1172 height 678
click at [540, 666] on div "Back to Invoice Overview 1 of 18 Details Overview Pick and Pack Freight ORDER R…" at bounding box center [676, 339] width 1172 height 678
click at [539, 666] on div "Back to Invoice Overview 1 of 18 Details Overview Pick and Pack Freight ORDER R…" at bounding box center [676, 339] width 1172 height 678
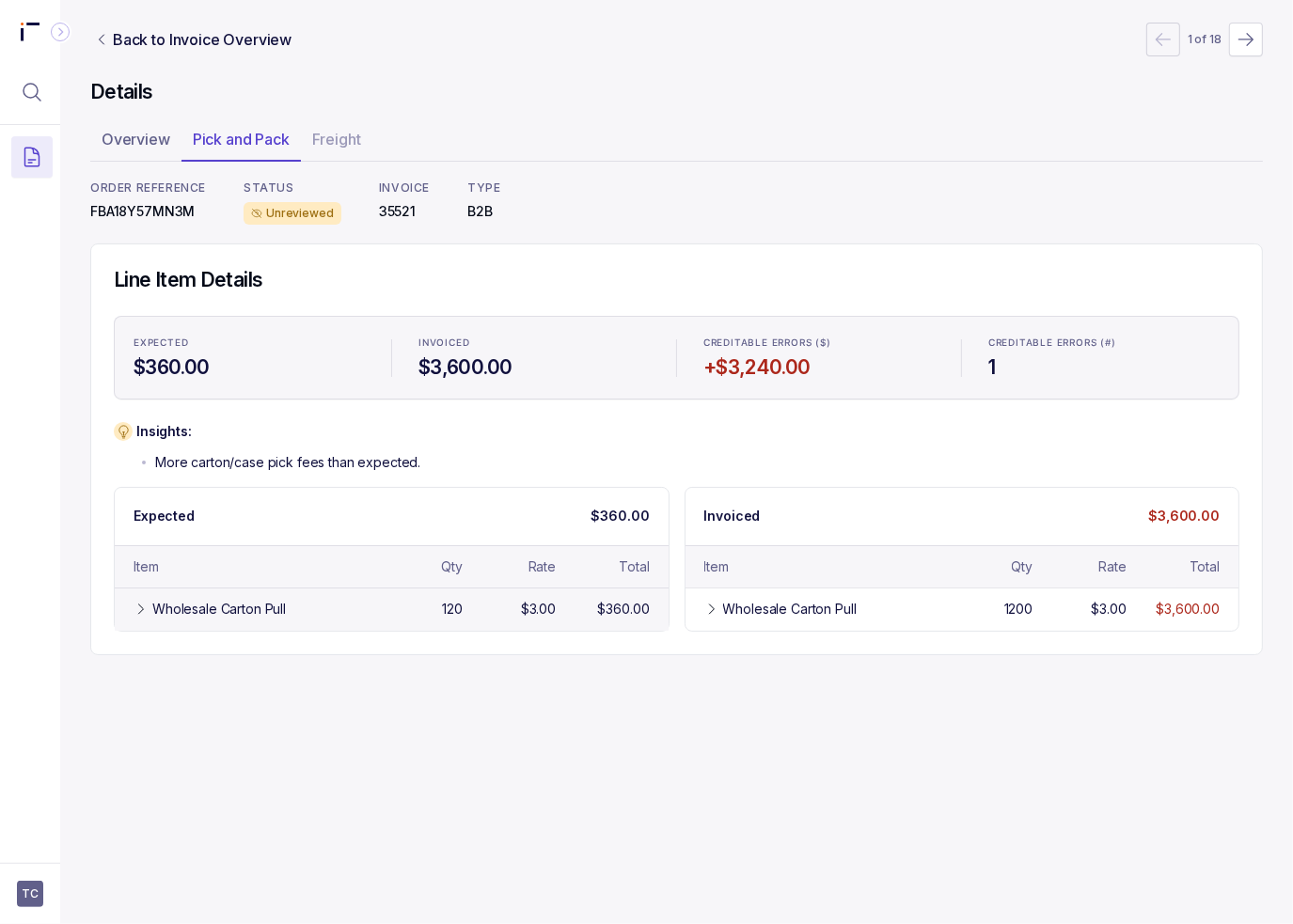
click at [238, 600] on div "Wholesale Carton Pull" at bounding box center [219, 610] width 133 height 19
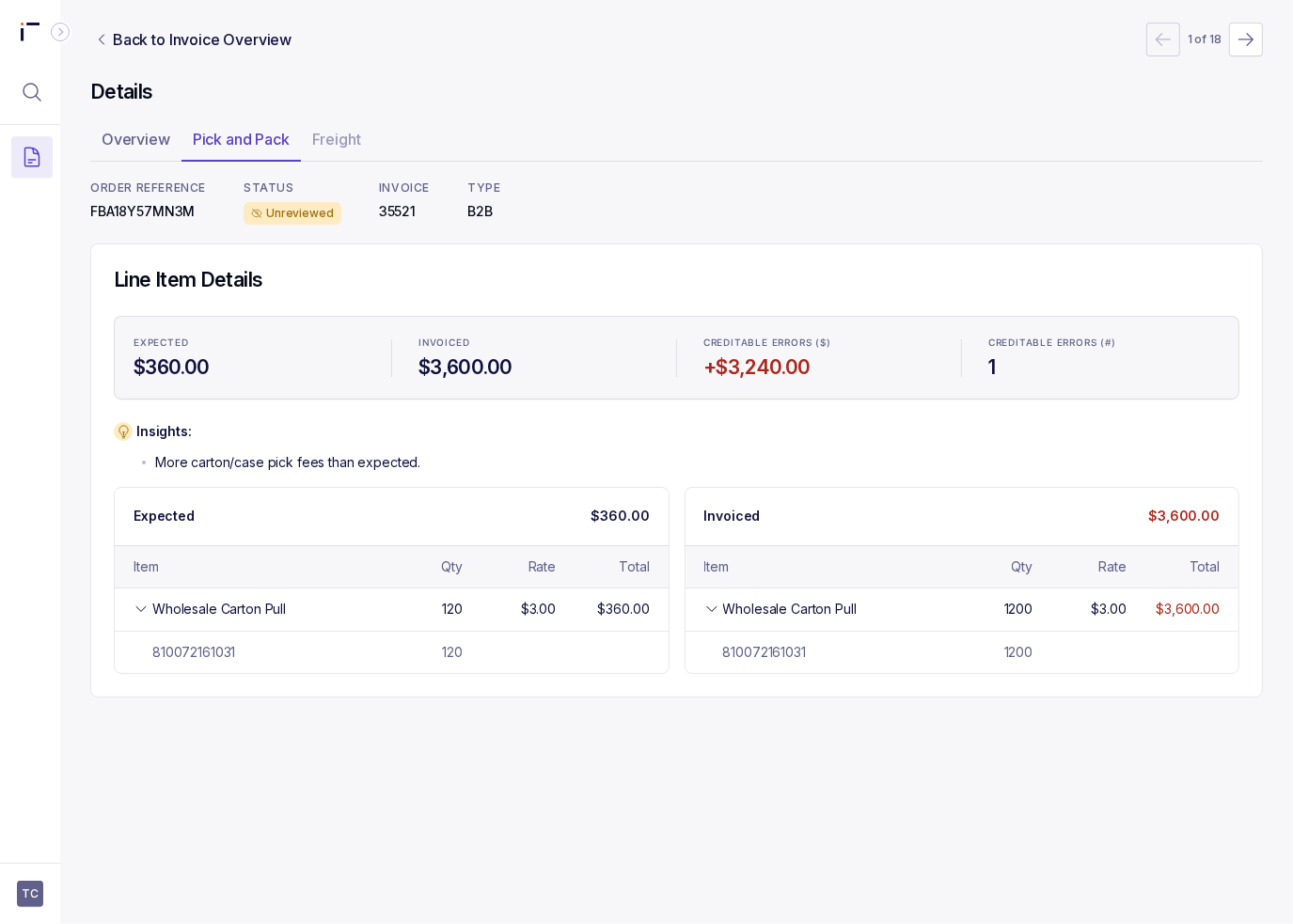
click at [601, 462] on div "Insights: More carton/case pick fees than expected." at bounding box center [676, 447] width 1125 height 50
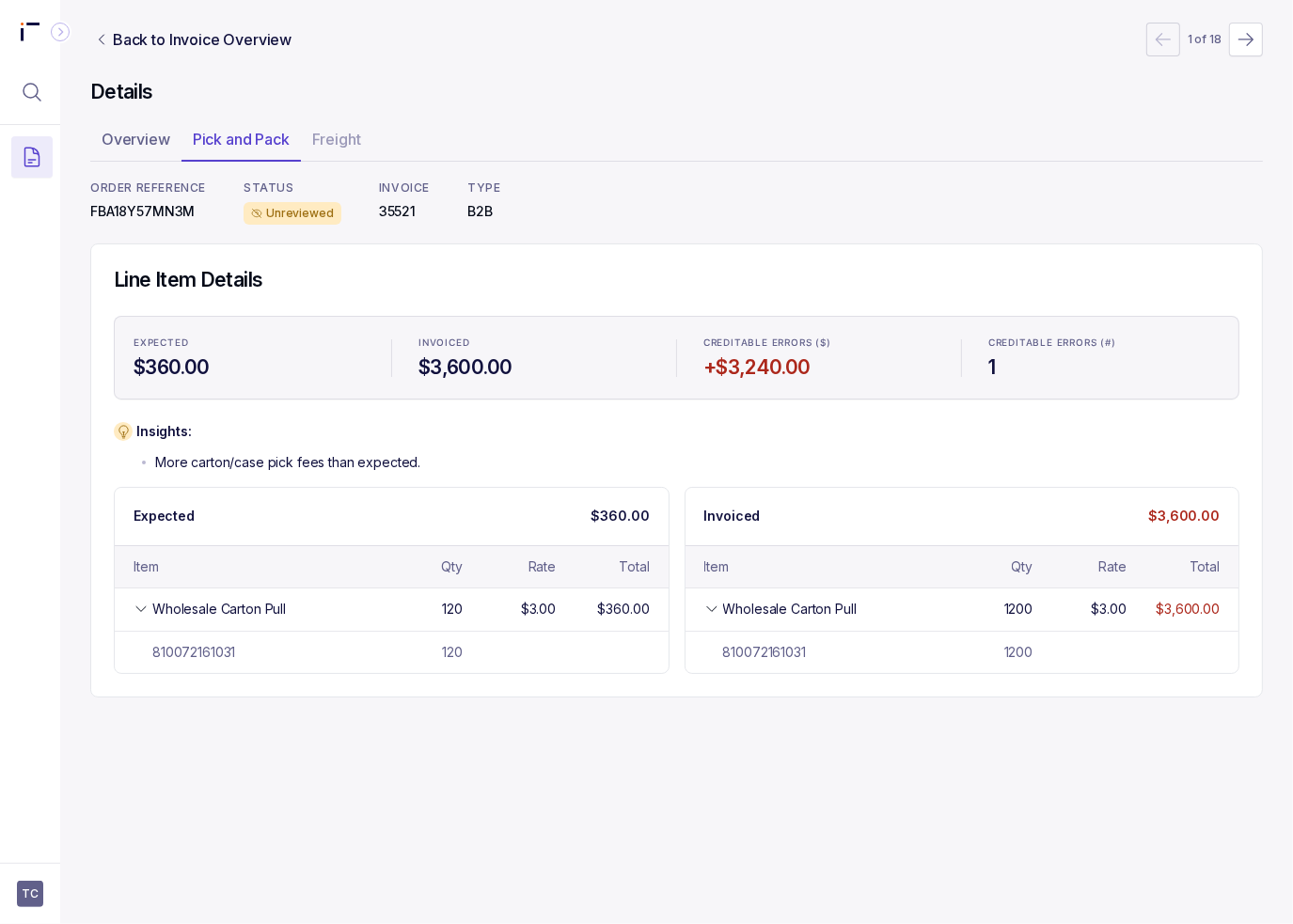
click at [595, 483] on div "Insights: More carton/case pick fees than expected. Expected $360.00 Item Qty R…" at bounding box center [676, 548] width 1125 height 252
click at [571, 458] on div "Insights: More carton/case pick fees than expected." at bounding box center [676, 447] width 1125 height 50
drag, startPoint x: 423, startPoint y: 464, endPoint x: 310, endPoint y: 466, distance: 113.0
click at [310, 464] on div "Insights: More carton/case pick fees than expected." at bounding box center [676, 447] width 1125 height 50
drag, startPoint x: 308, startPoint y: 458, endPoint x: 321, endPoint y: 447, distance: 17.0
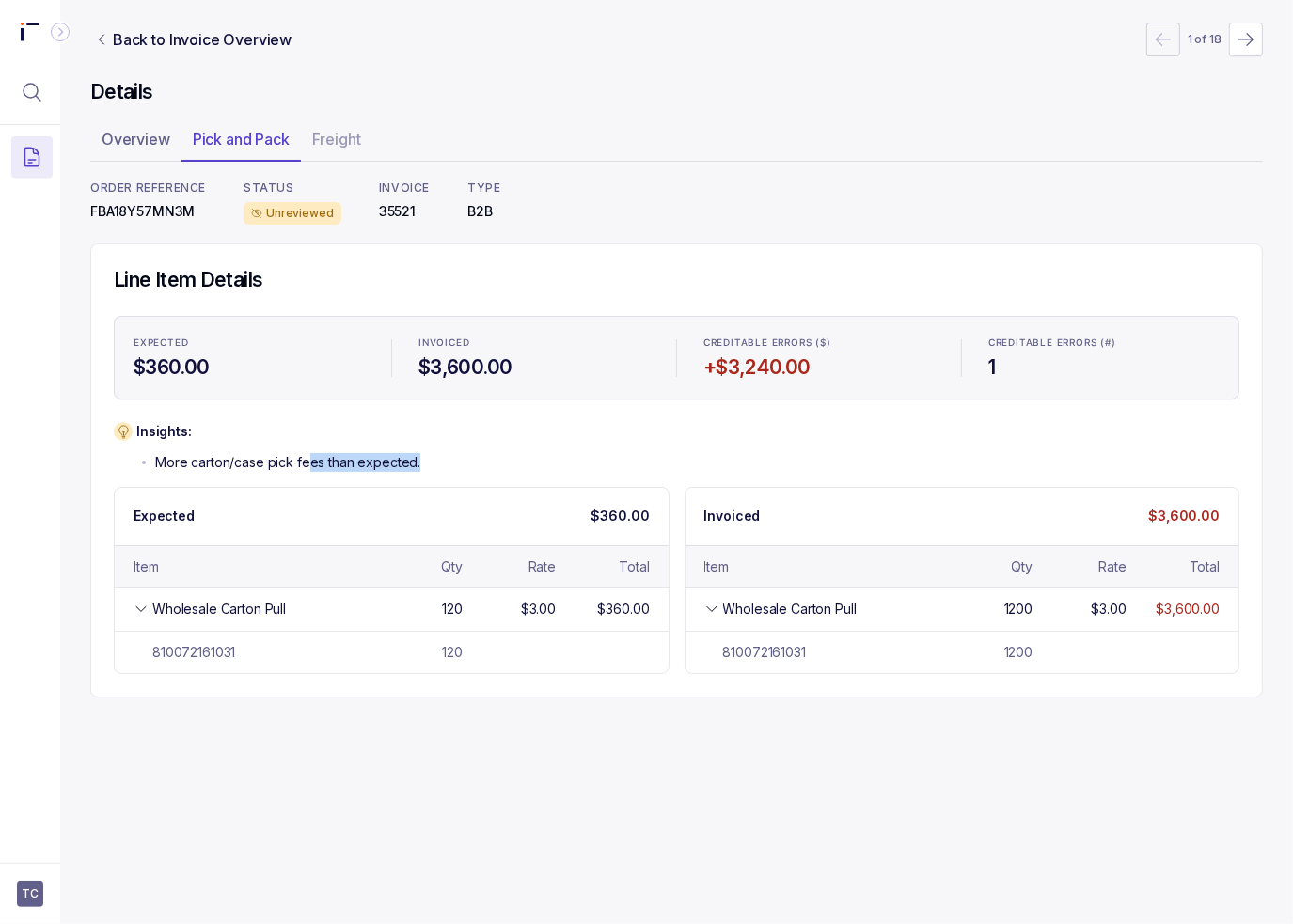
click at [309, 458] on p "More carton/case pick fees than expected." at bounding box center [288, 463] width 265 height 19
click at [431, 466] on div "Insights: More carton/case pick fees than expected." at bounding box center [676, 447] width 1125 height 50
click at [433, 468] on div "Insights: More carton/case pick fees than expected." at bounding box center [676, 447] width 1125 height 50
click at [206, 28] on p "Back to Invoice Overview" at bounding box center [202, 40] width 179 height 23
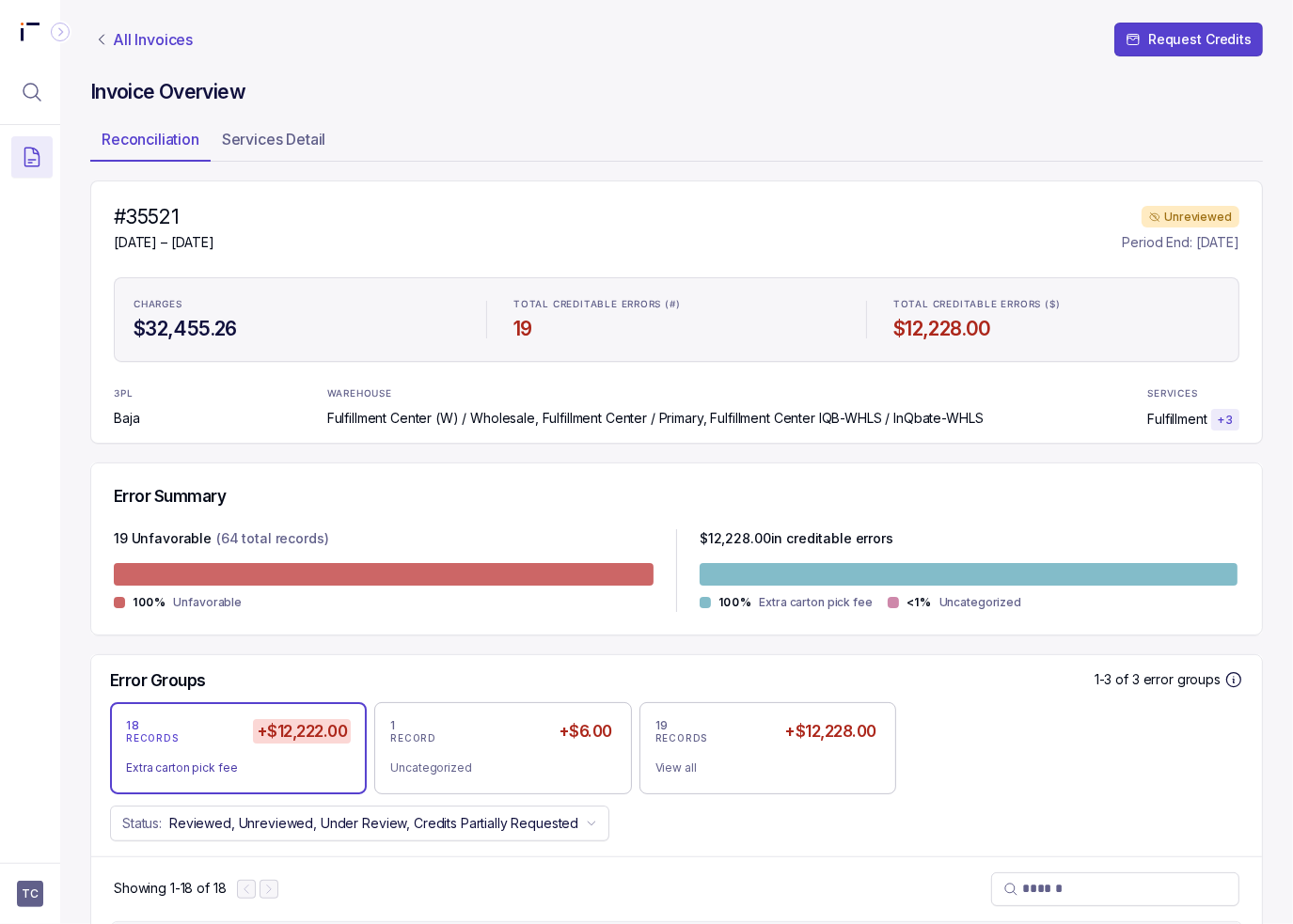
click at [162, 45] on p "All Invoices" at bounding box center [152, 40] width 80 height 19
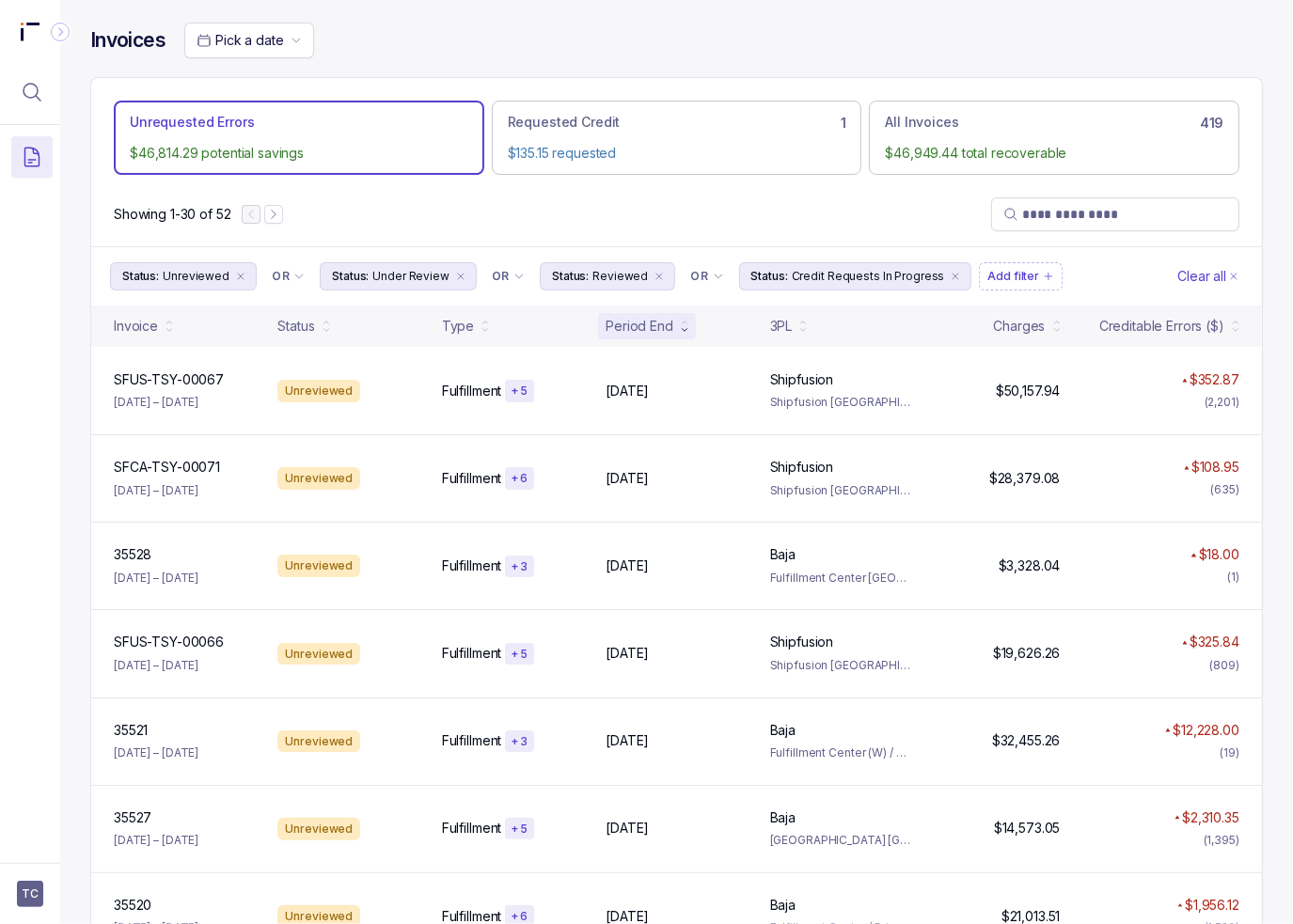
click at [154, 222] on p "Showing 1-30 of 52" at bounding box center [171, 214] width 116 height 19
click at [552, 215] on div "Showing 1-30 of 52" at bounding box center [676, 215] width 1170 height 64
click at [42, 890] on span "TC" at bounding box center [30, 895] width 27 height 27
click at [46, 858] on p "Logout" at bounding box center [124, 854] width 156 height 19
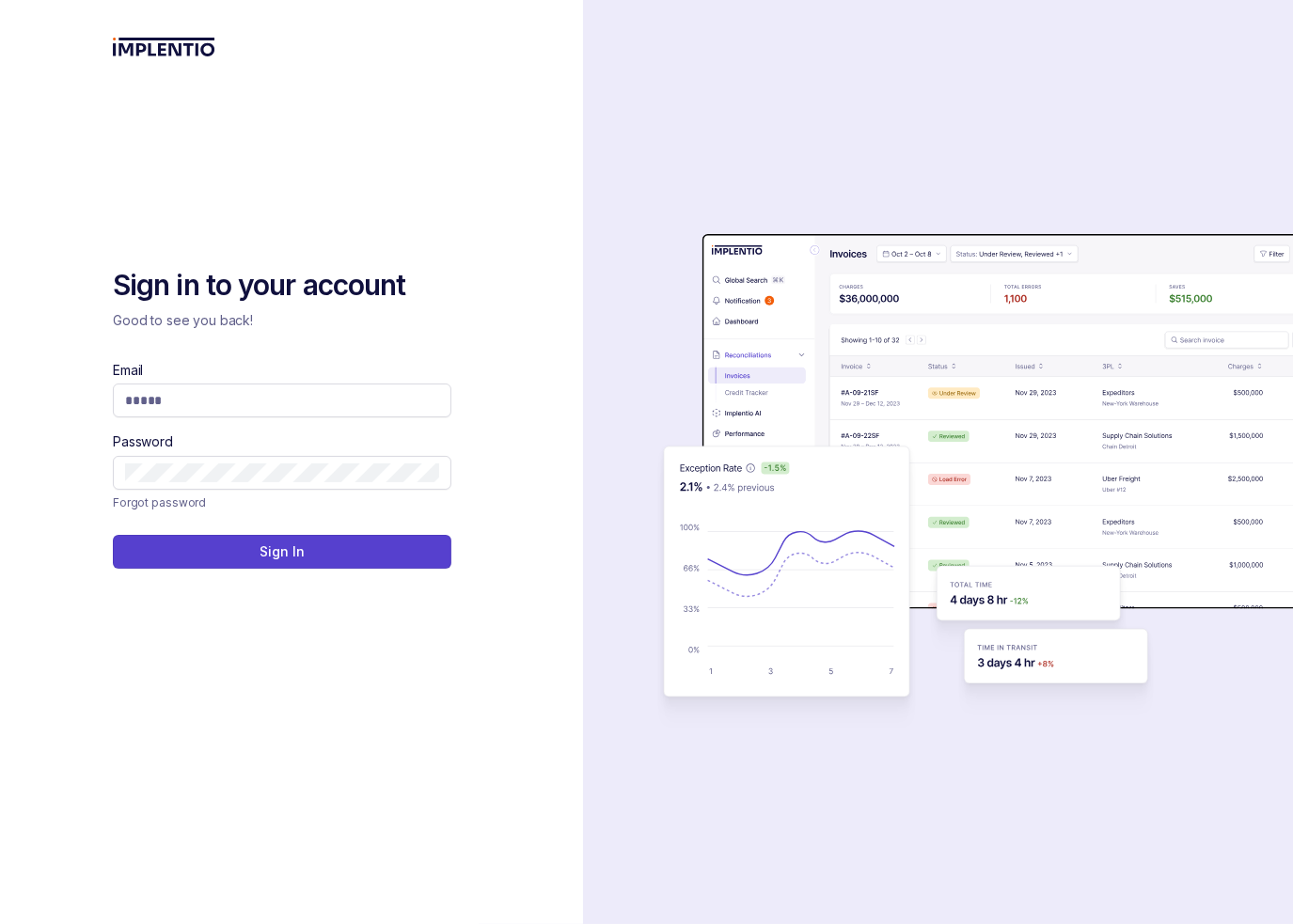
click at [463, 340] on div "Sign in to your account Good to see you back! Email Password Forgot password Si…" at bounding box center [291, 418] width 357 height 301
